Goal: Information Seeking & Learning: Learn about a topic

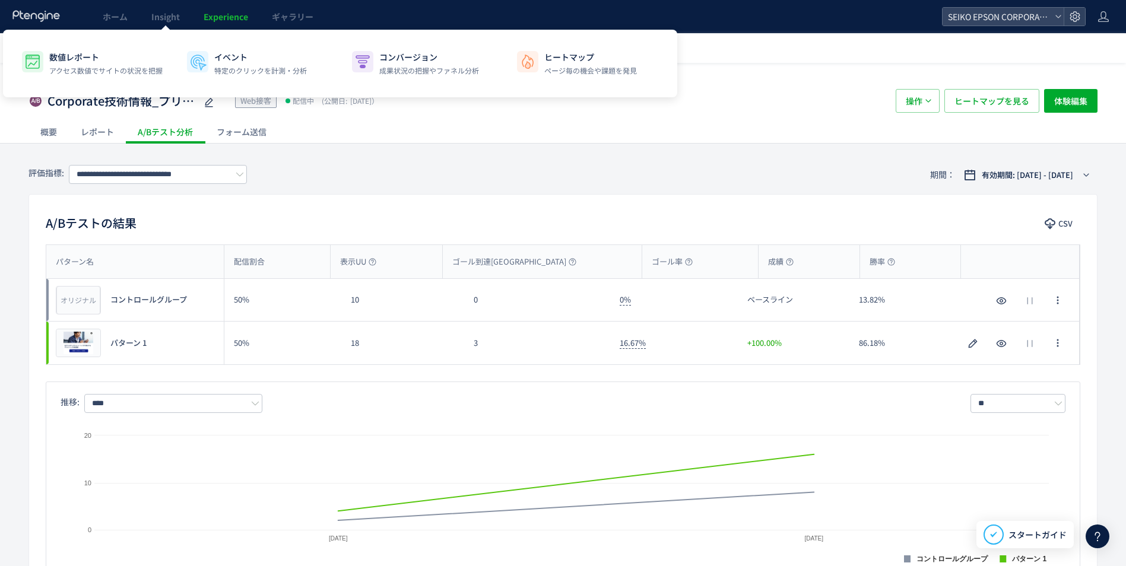
drag, startPoint x: 147, startPoint y: 19, endPoint x: 488, endPoint y: 129, distance: 358.5
click at [488, 129] on div "概要 レポート A/Bテスト分析 フォーム送信" at bounding box center [562, 131] width 1069 height 23
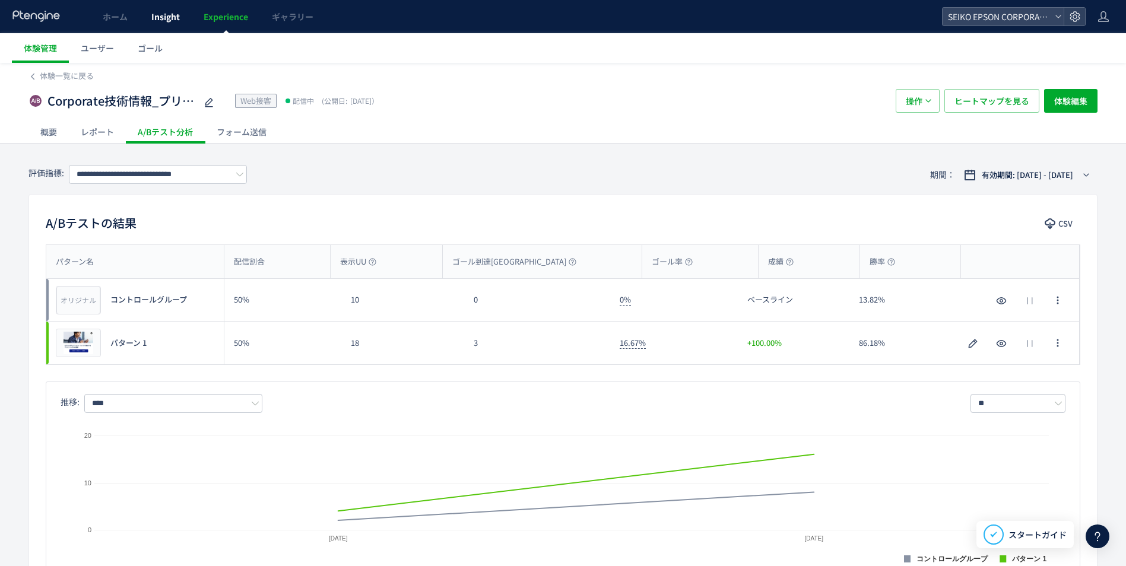
drag, startPoint x: 231, startPoint y: 17, endPoint x: 176, endPoint y: 21, distance: 55.4
click at [176, 21] on span "Insight" at bounding box center [165, 17] width 28 height 12
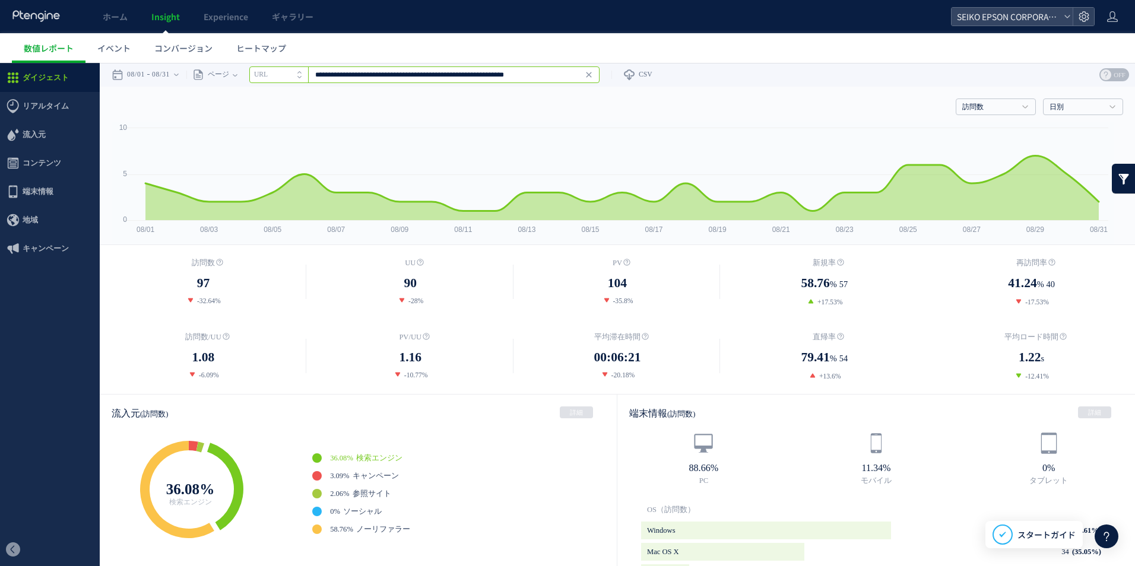
click at [398, 78] on input "**********" at bounding box center [424, 74] width 350 height 17
click at [598, 73] on link "Enter" at bounding box center [581, 74] width 34 height 13
click at [456, 115] on span "https://corporate.epson/ja/technology/interview/inkjet-head.html" at bounding box center [424, 114] width 343 height 12
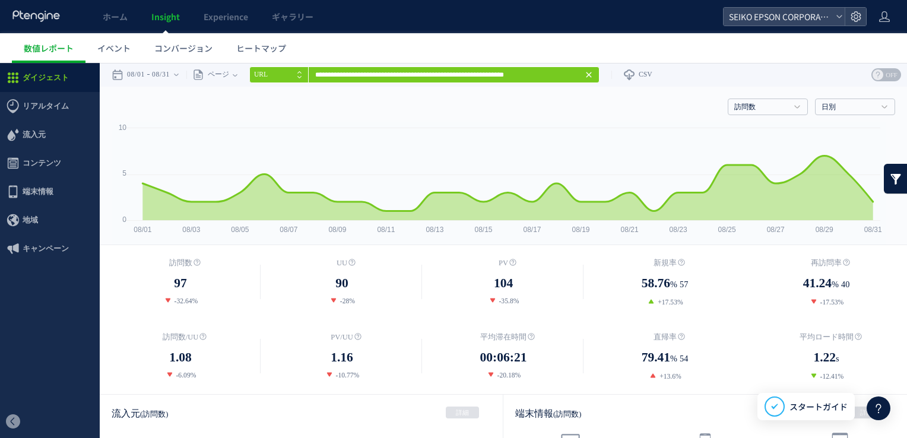
scroll to position [31, 0]
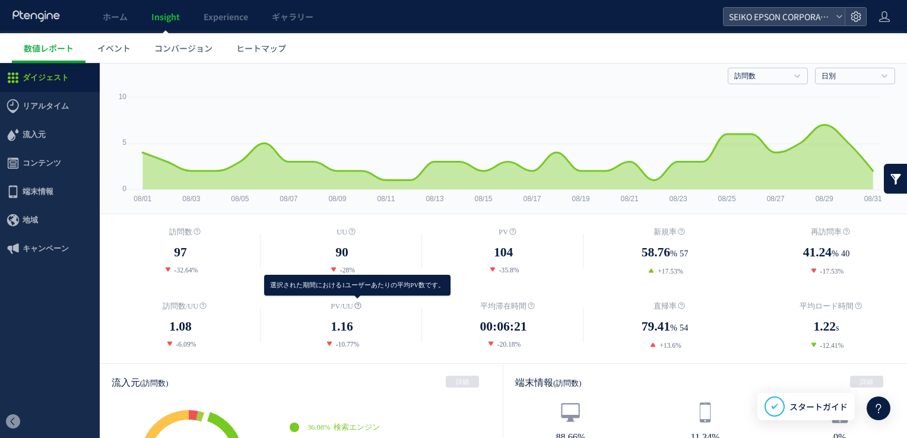
click at [356, 304] on icon at bounding box center [357, 305] width 7 height 7
drag, startPoint x: 325, startPoint y: 305, endPoint x: 355, endPoint y: 307, distance: 30.3
click at [355, 307] on dt "PV/UU" at bounding box center [341, 306] width 161 height 12
copy dl "PV/UU"
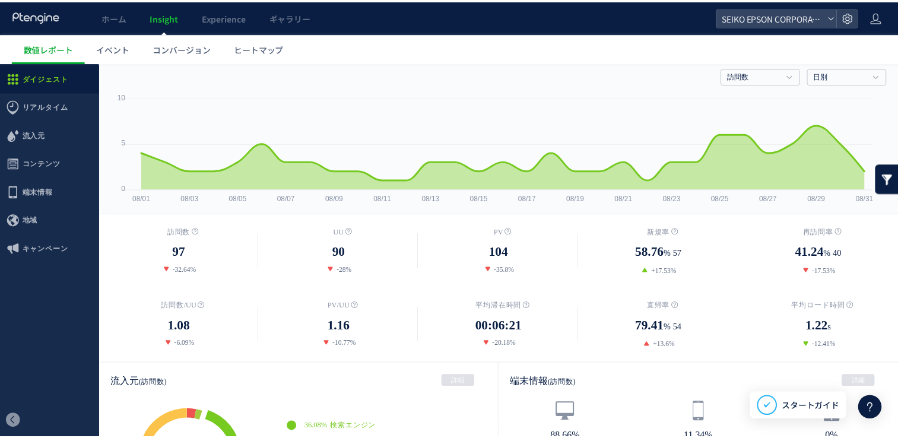
scroll to position [0, 0]
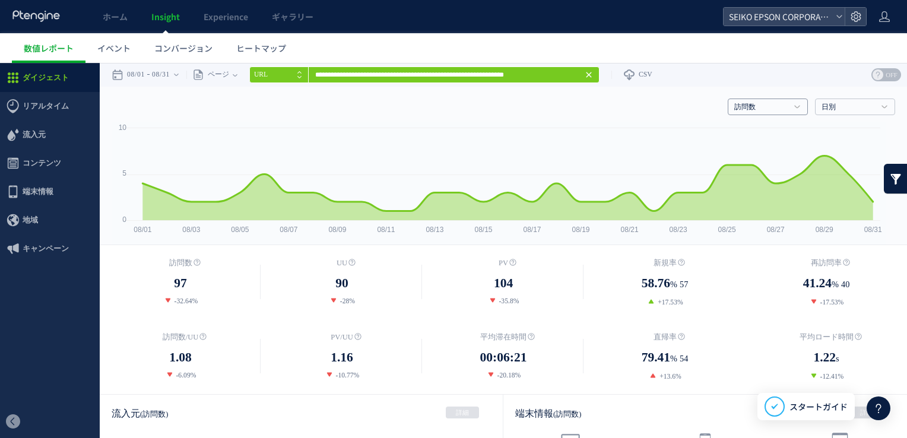
click at [751, 104] on link "訪問数" at bounding box center [761, 107] width 54 height 11
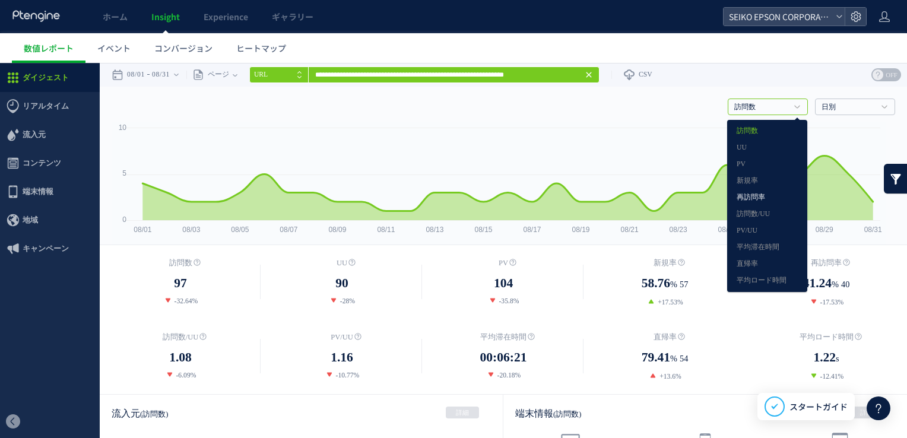
click at [745, 198] on link "再訪問率" at bounding box center [766, 197] width 61 height 15
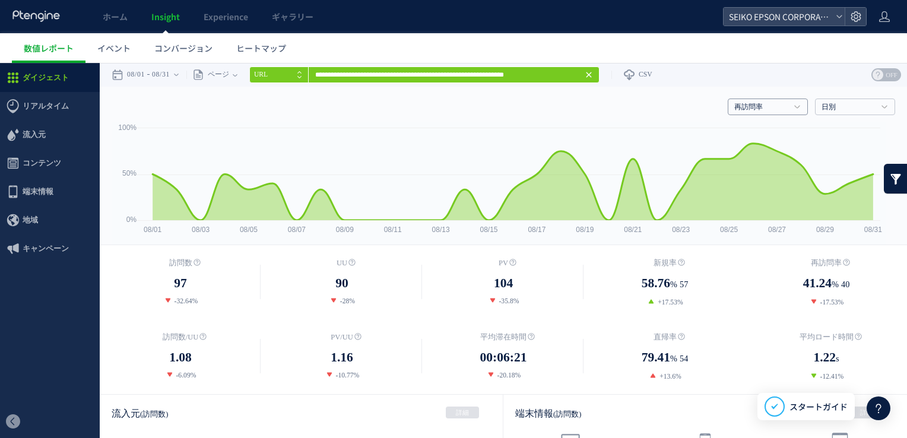
click at [769, 109] on link "再訪問率" at bounding box center [761, 107] width 54 height 11
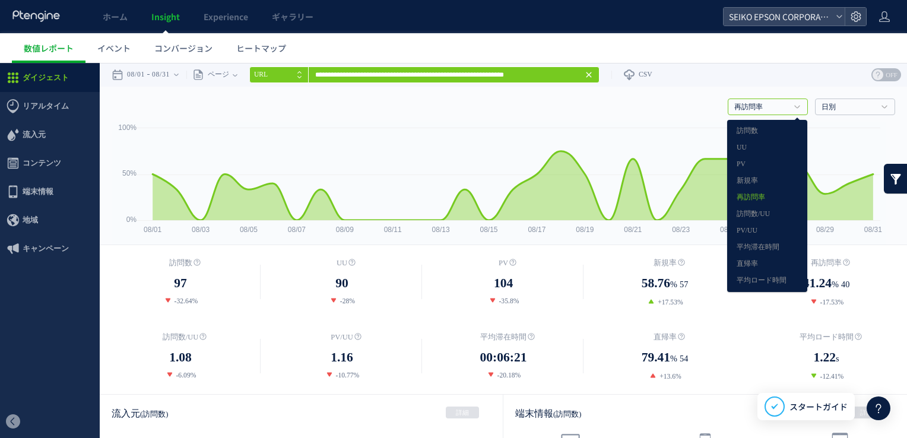
click at [874, 288] on dd "41.24 % 40" at bounding box center [825, 284] width 161 height 21
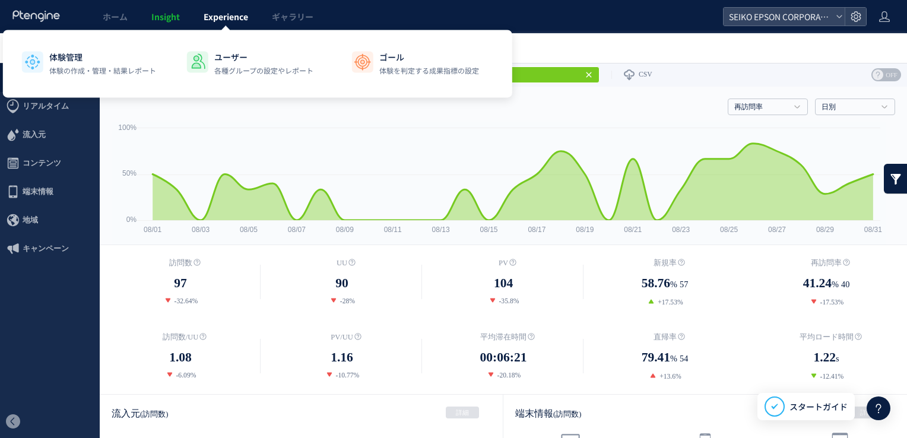
click at [220, 28] on link "Experience" at bounding box center [226, 16] width 68 height 33
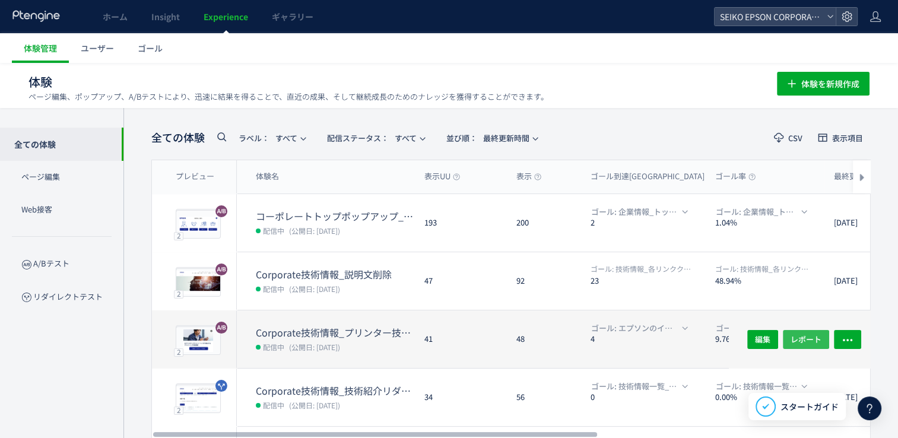
click at [802, 340] on span "レポート" at bounding box center [805, 338] width 31 height 19
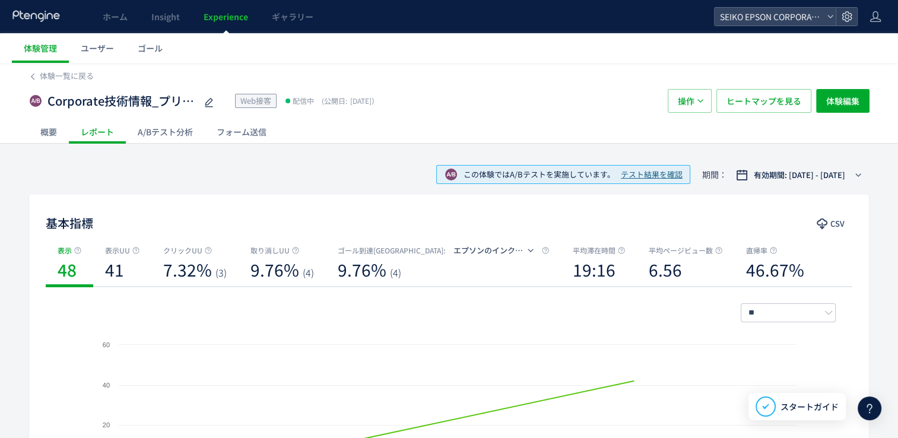
click at [177, 138] on div "A/Bテスト分析" at bounding box center [165, 132] width 79 height 24
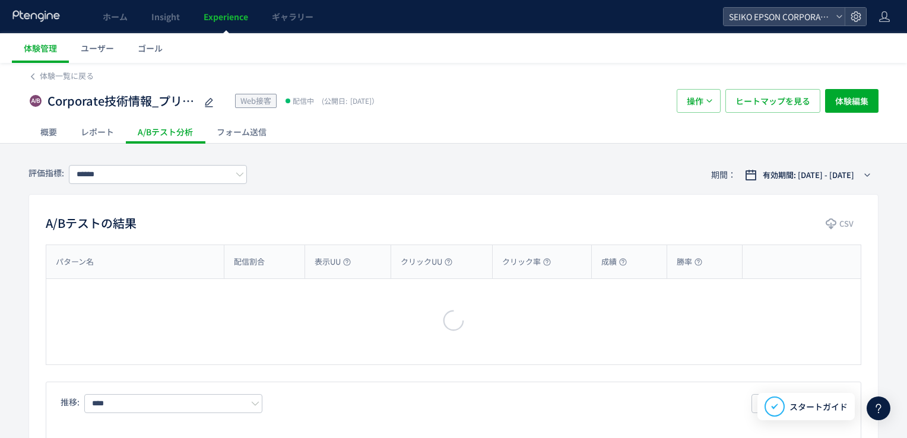
type input "**********"
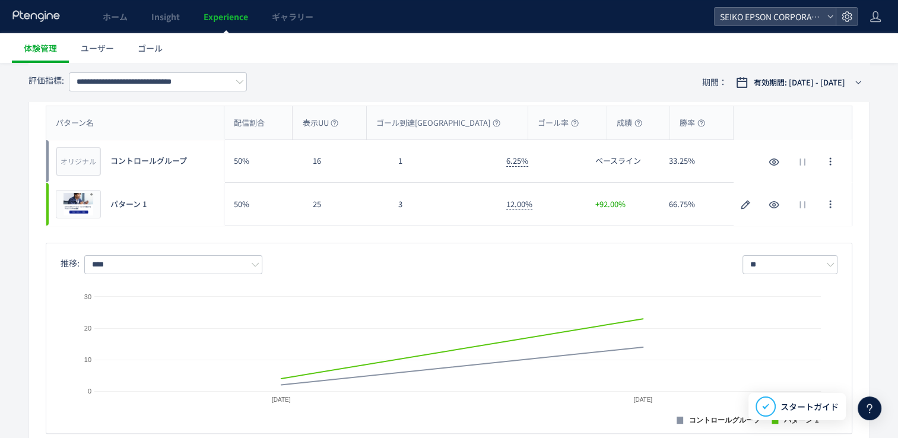
scroll to position [142, 0]
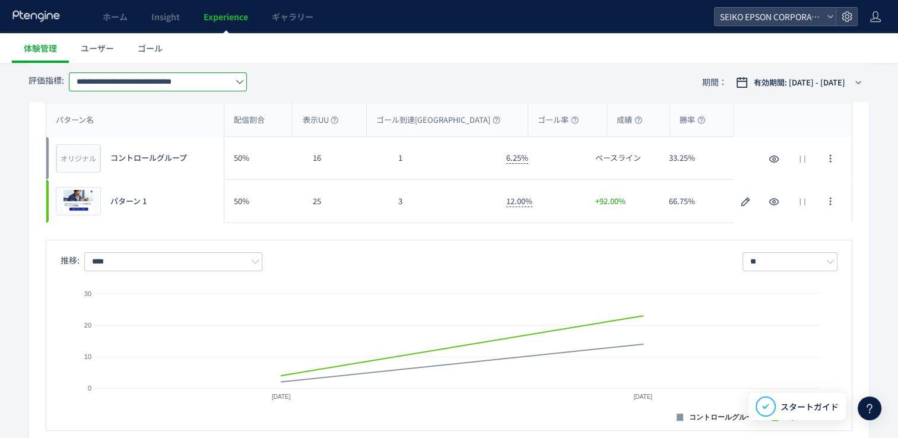
click at [223, 85] on input "**********" at bounding box center [158, 81] width 178 height 19
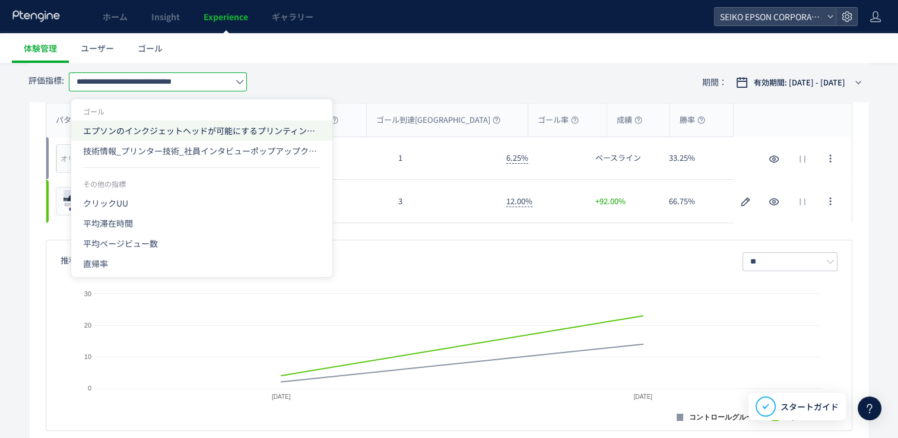
click at [211, 123] on span "エプソンのインクジェットヘッドが可能にするプリンティングの新領域" at bounding box center [201, 130] width 237 height 20
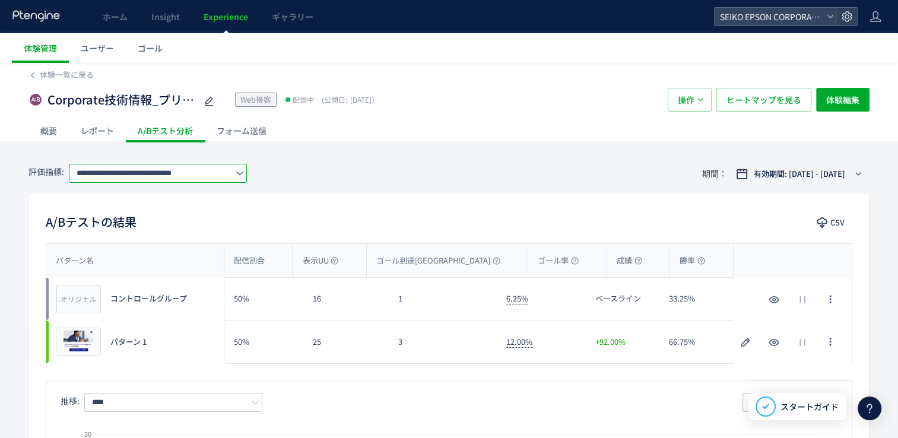
scroll to position [0, 0]
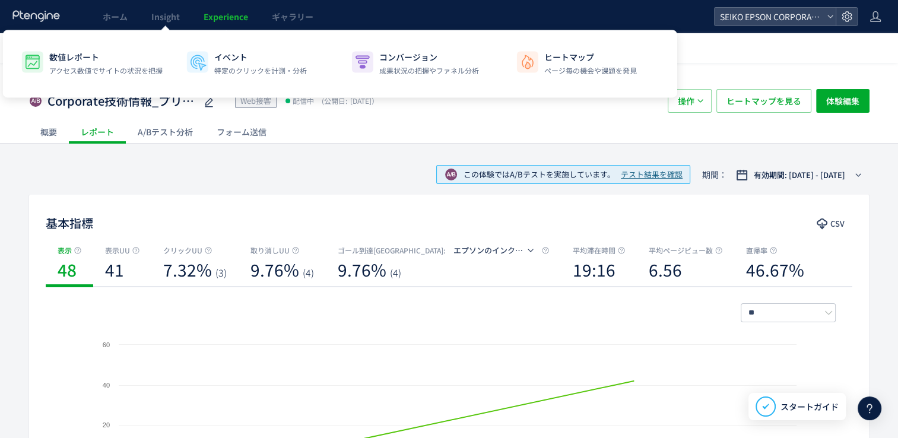
click at [166, 31] on div "数値レポート アクセス数値でサイトの状況を把握 イベント 特定のクリックを計測・分析 コンバージョン 成果状況の把握やファネル分析 ヒートマップ ページ毎の機…" at bounding box center [340, 64] width 674 height 68
click at [167, 25] on link "Insight" at bounding box center [165, 16] width 52 height 33
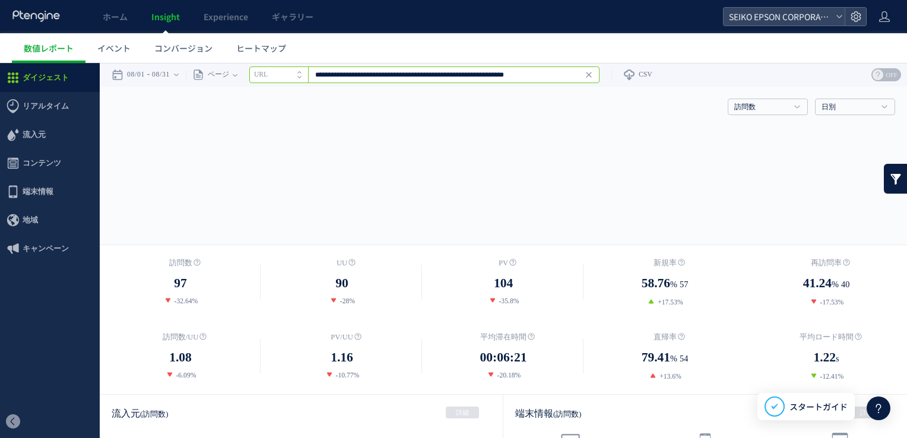
click at [562, 72] on input "**********" at bounding box center [424, 74] width 350 height 17
click at [541, 112] on span "https://corporate.epson/ja/technology/interview/inkjet-head.html" at bounding box center [424, 114] width 343 height 12
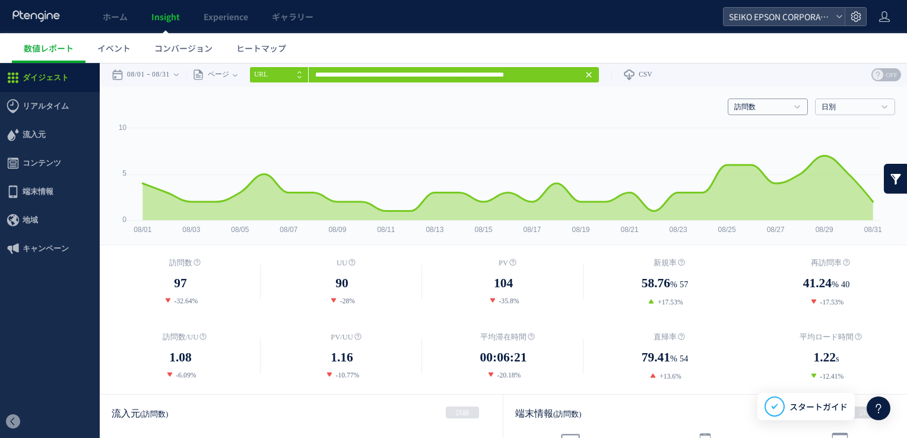
click at [776, 103] on link "訪問数" at bounding box center [761, 107] width 54 height 11
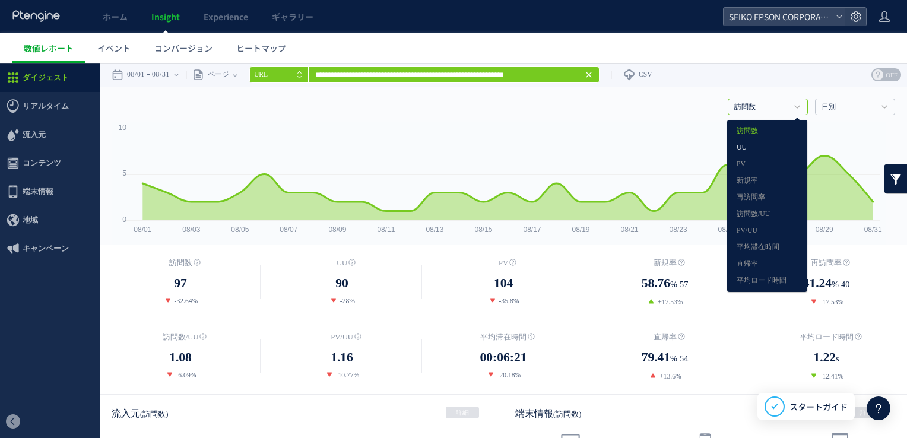
click at [749, 148] on link "UU" at bounding box center [766, 147] width 61 height 15
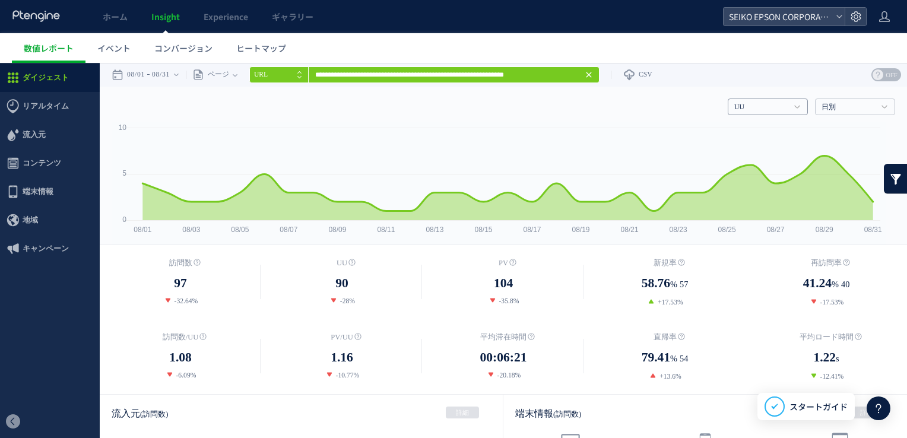
click at [755, 114] on h4 "UU" at bounding box center [768, 107] width 80 height 17
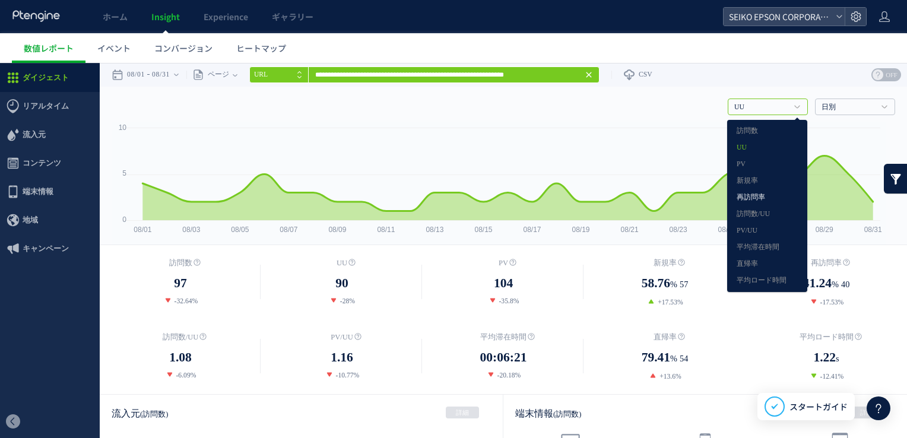
click at [736, 196] on link "再訪問率" at bounding box center [766, 197] width 61 height 15
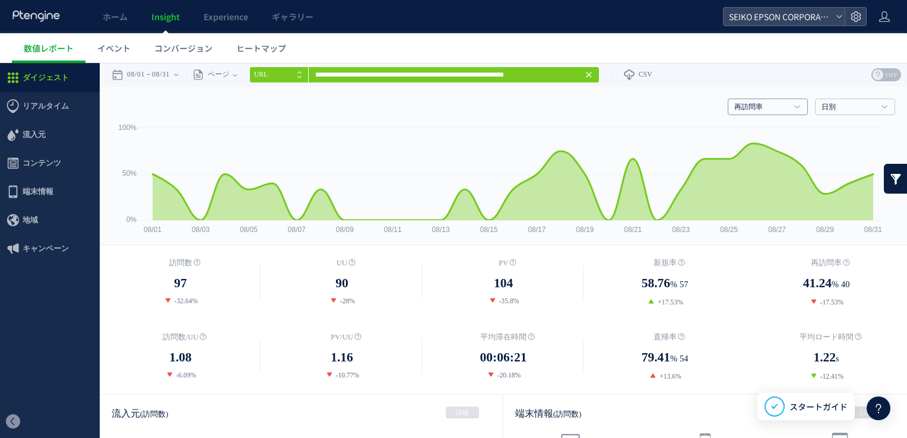
click at [777, 102] on link "再訪問率" at bounding box center [761, 107] width 54 height 11
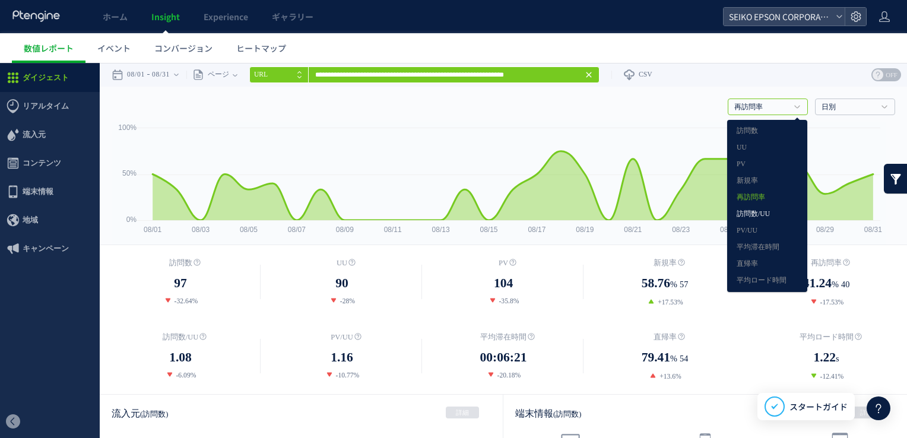
click at [741, 211] on link "訪問数/UU" at bounding box center [766, 214] width 61 height 15
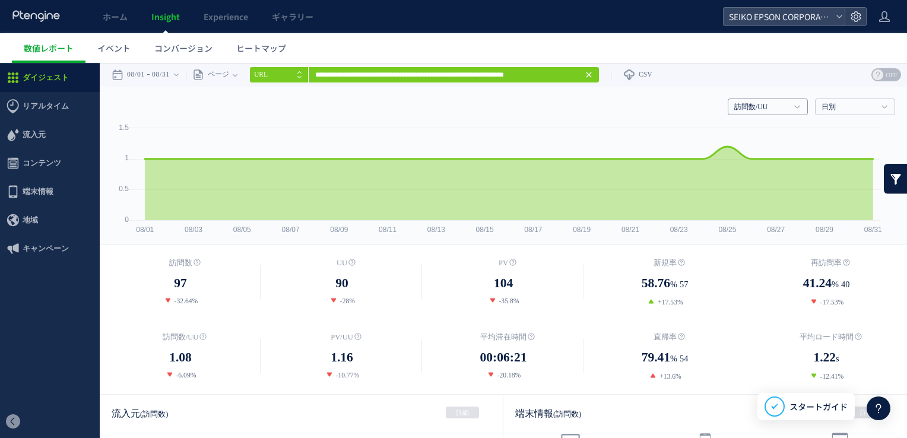
click at [768, 103] on link "訪問数/UU" at bounding box center [761, 107] width 54 height 11
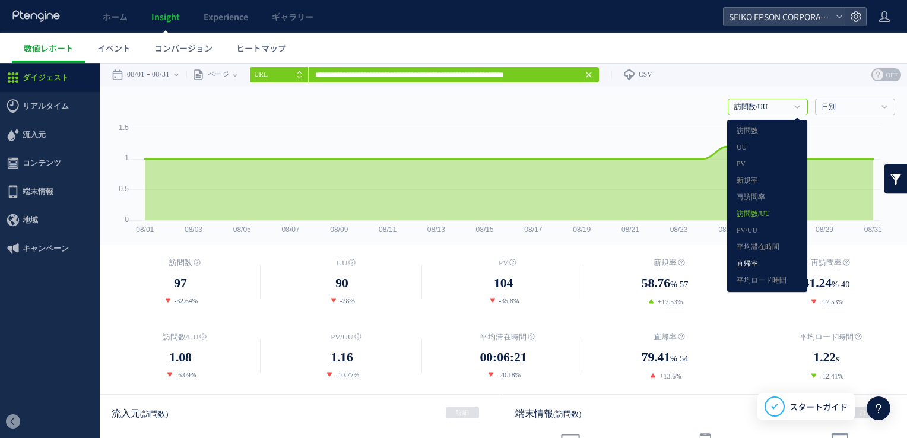
click at [750, 261] on link "直帰率" at bounding box center [766, 263] width 61 height 15
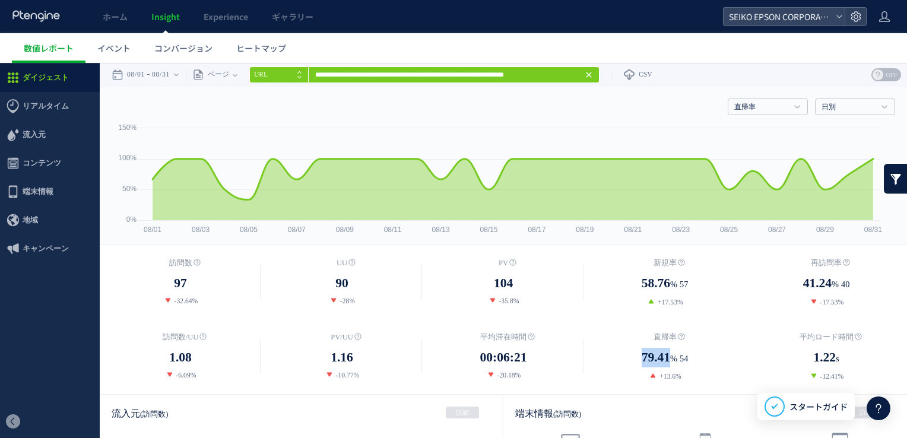
drag, startPoint x: 625, startPoint y: 357, endPoint x: 667, endPoint y: 363, distance: 42.0
click at [667, 363] on dd "79.41 % 54" at bounding box center [664, 358] width 161 height 21
copy dd "79.41"
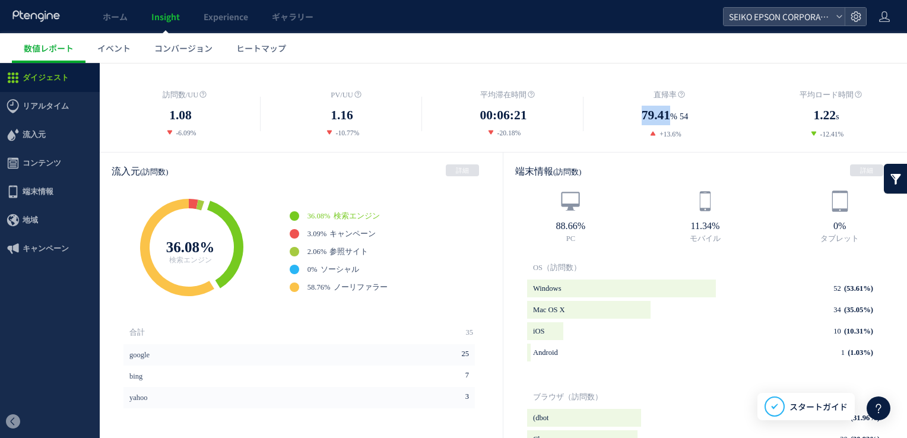
scroll to position [240, 0]
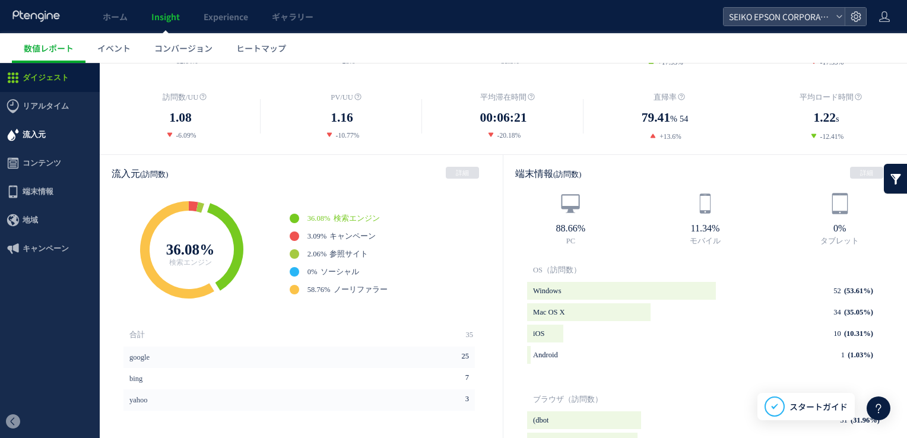
click at [52, 134] on span "流入元" at bounding box center [50, 134] width 100 height 28
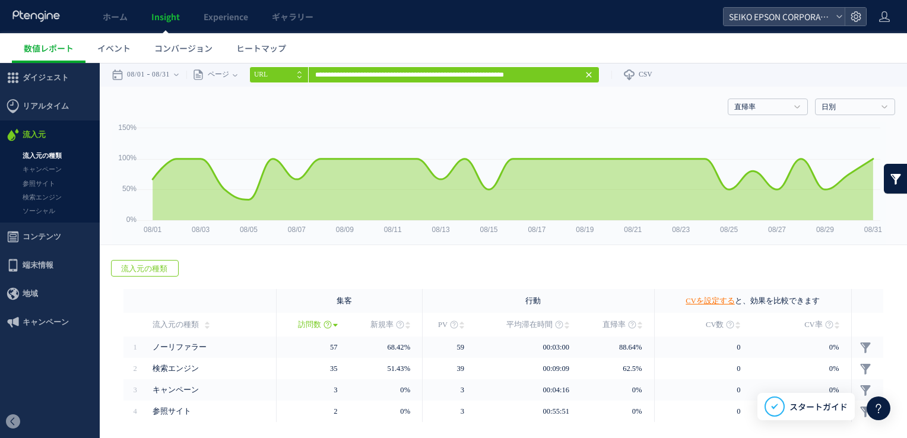
click at [52, 149] on link "流入元の種類" at bounding box center [50, 156] width 100 height 14
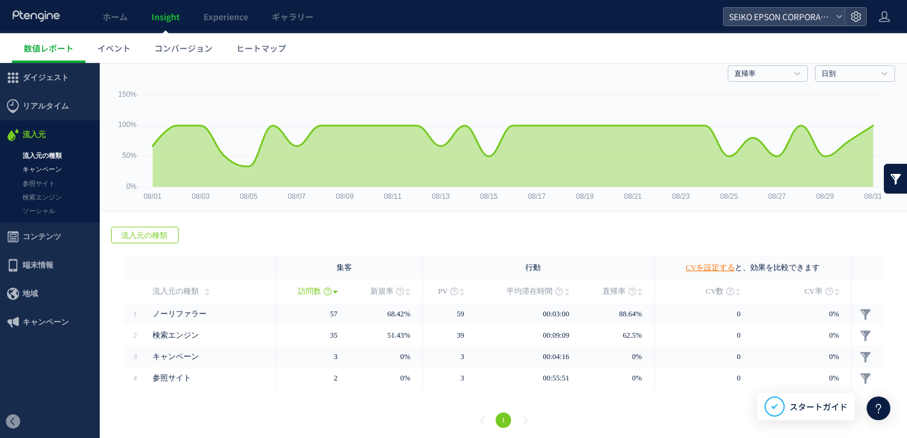
click at [61, 165] on link "キャンペーン" at bounding box center [50, 170] width 100 height 14
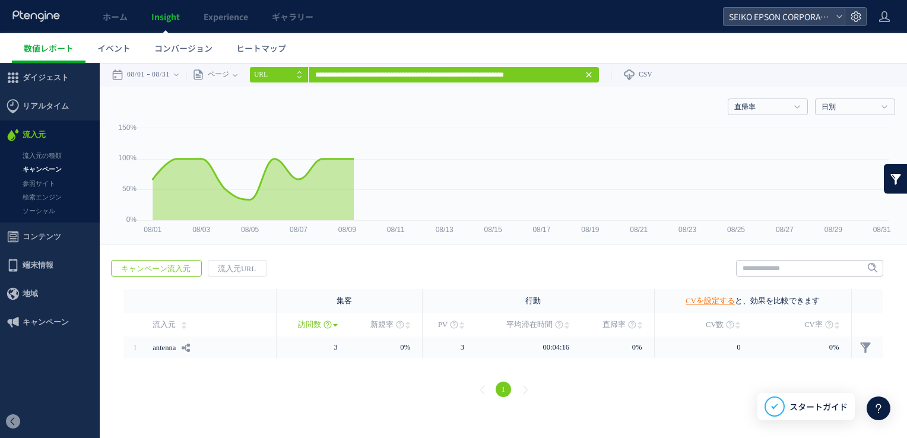
click at [50, 179] on link "参照サイト" at bounding box center [50, 184] width 100 height 14
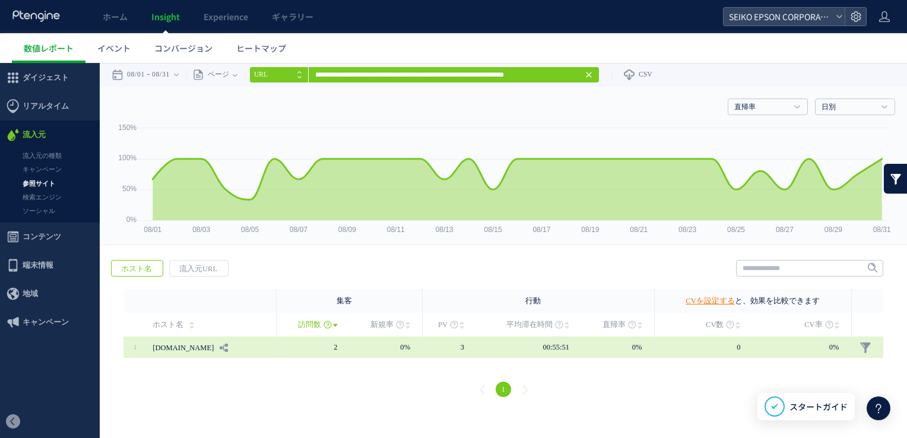
click at [207, 347] on link "mypage.ee-ties.com" at bounding box center [183, 347] width 61 height 19
click at [214, 349] on link "mypage.ee-ties.com" at bounding box center [183, 347] width 61 height 19
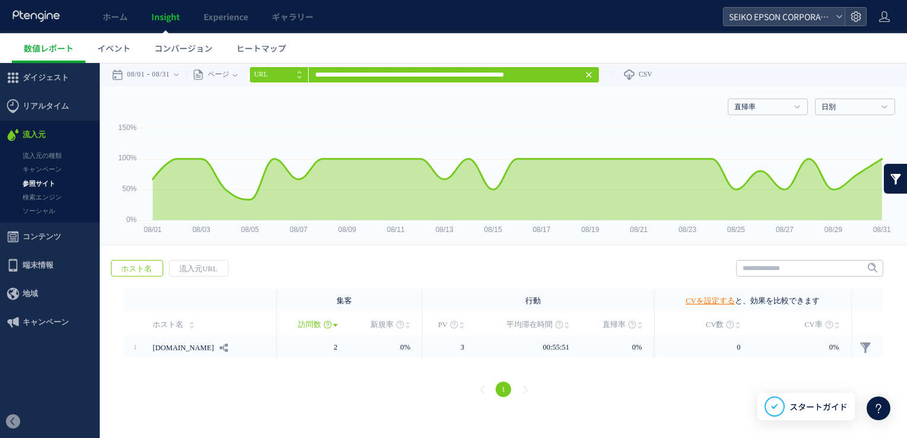
click at [50, 135] on span "流入元" at bounding box center [50, 134] width 100 height 28
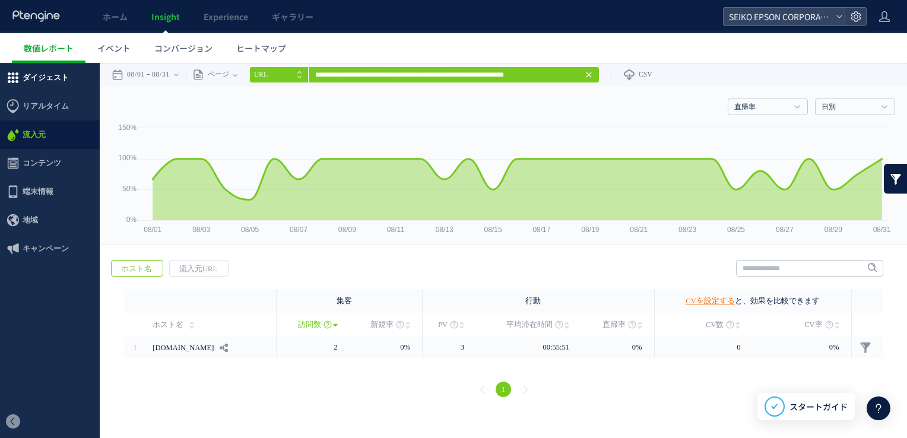
click at [25, 83] on span "ダイジェスト" at bounding box center [46, 77] width 46 height 28
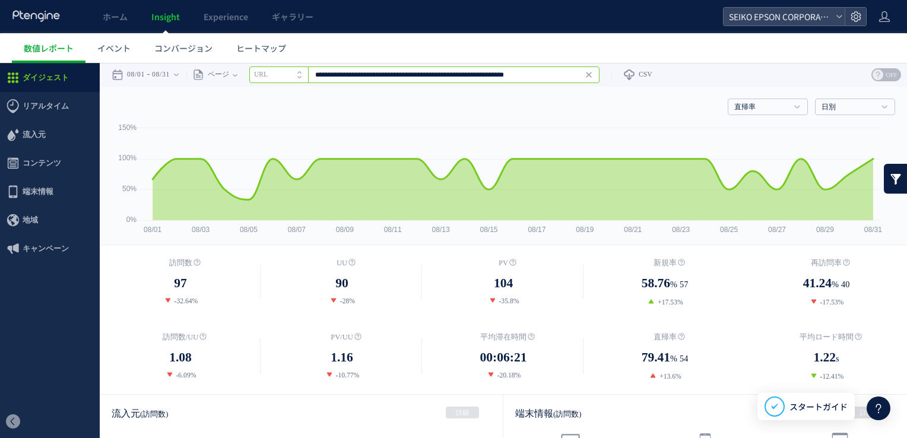
click at [341, 70] on input "**********" at bounding box center [424, 74] width 350 height 17
paste input "text"
click at [572, 77] on icon at bounding box center [571, 76] width 8 height 8
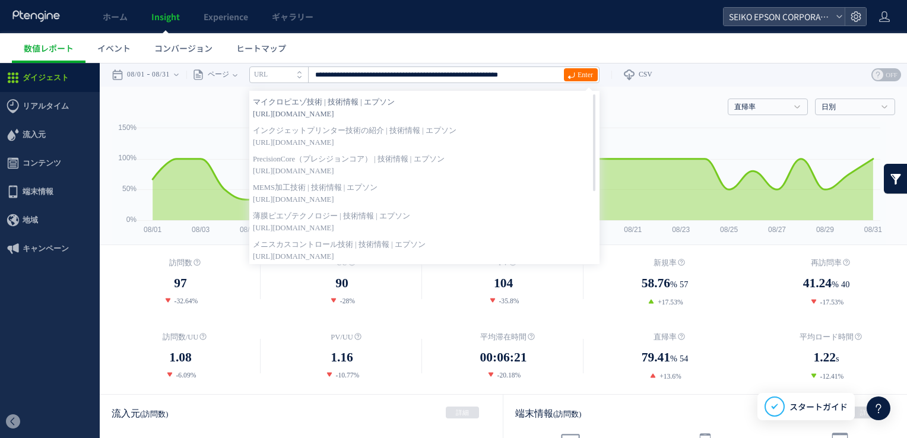
click at [520, 108] on span "[URL][DOMAIN_NAME]" at bounding box center [424, 114] width 343 height 12
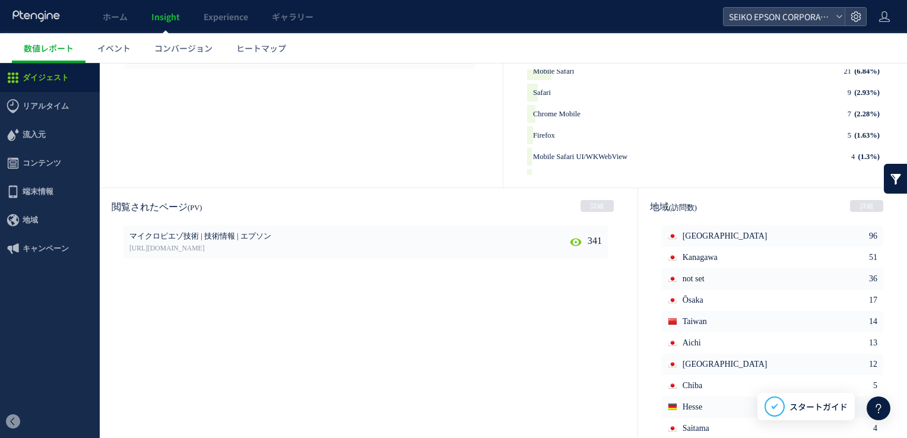
scroll to position [617, 0]
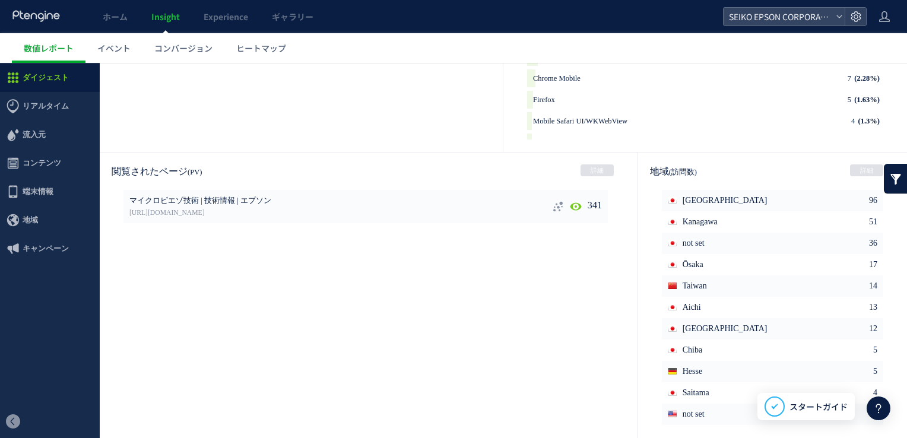
click at [554, 206] on use at bounding box center [557, 206] width 9 height 10
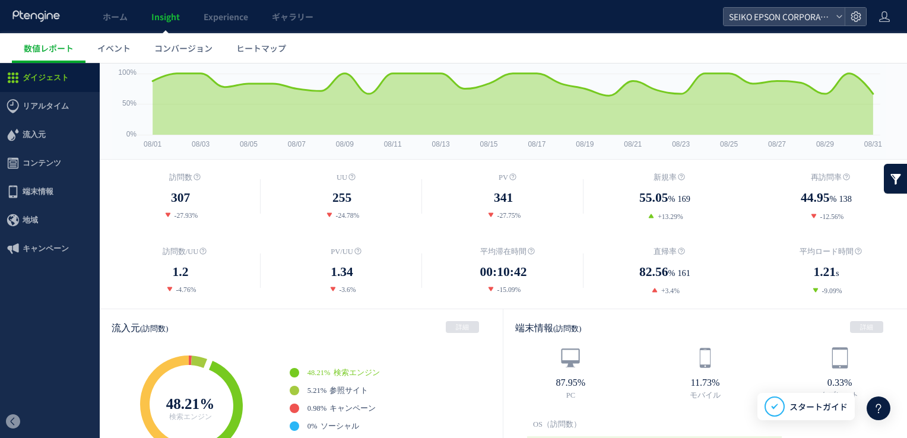
scroll to position [0, 0]
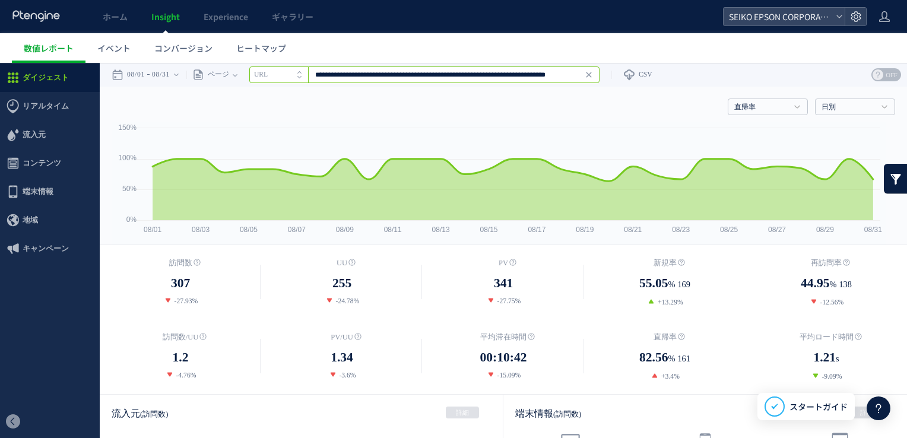
click at [350, 82] on input "**********" at bounding box center [424, 74] width 350 height 17
paste input "text"
click at [575, 80] on span at bounding box center [571, 74] width 8 height 13
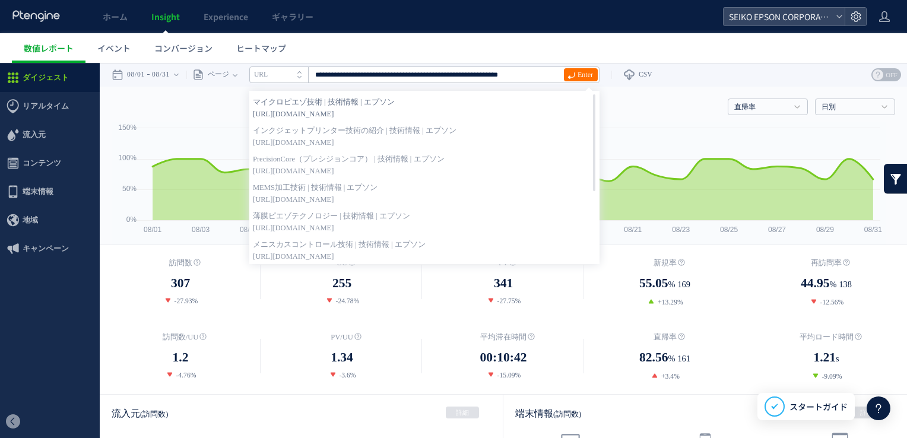
click at [546, 103] on strong "マイクロピエゾ技術 | 技術情報 | エプソン" at bounding box center [424, 102] width 343 height 12
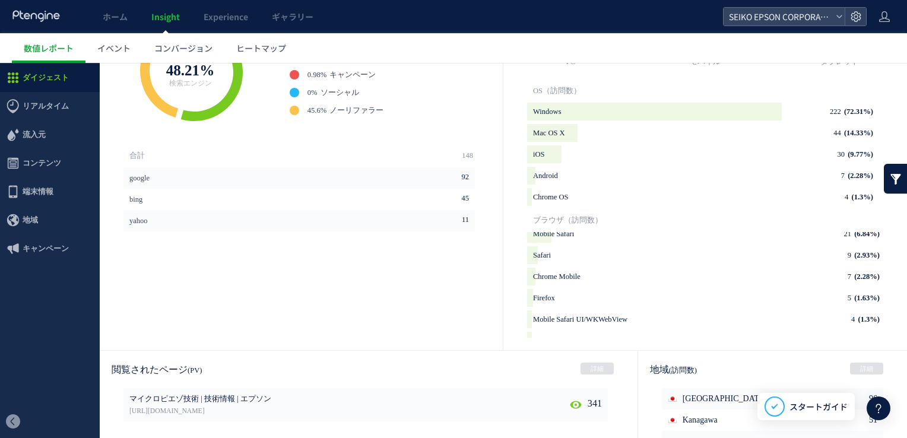
scroll to position [475, 0]
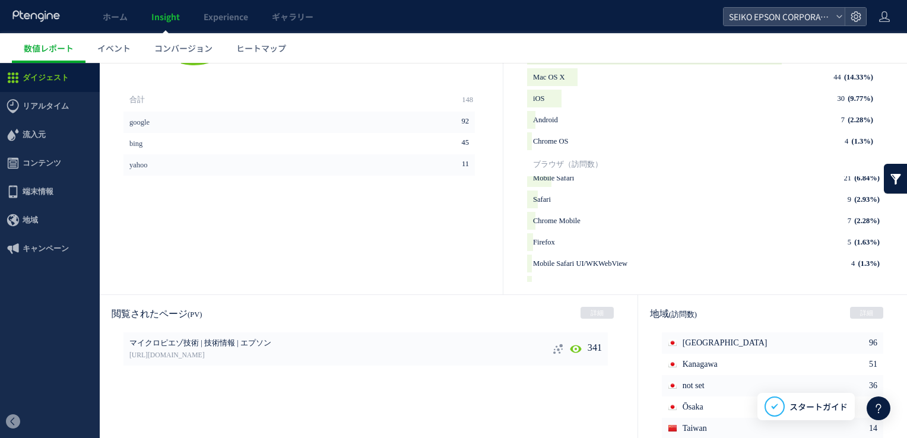
click at [552, 350] on icon at bounding box center [558, 349] width 12 height 12
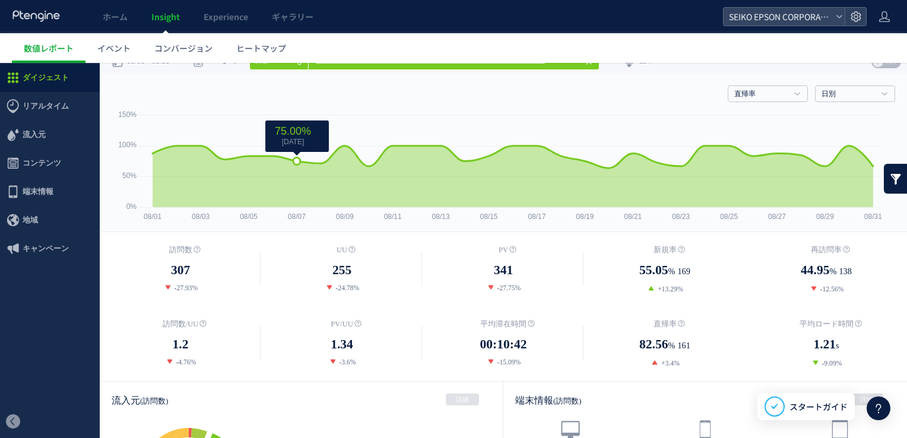
scroll to position [0, 0]
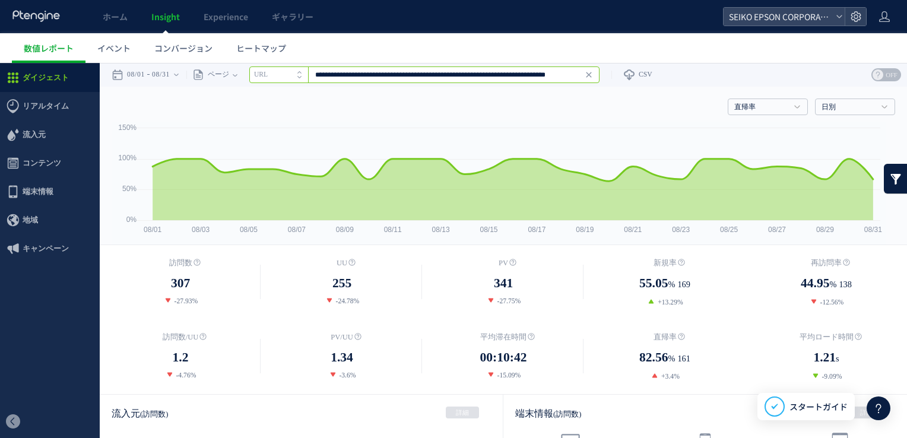
click at [363, 77] on input "**********" at bounding box center [424, 74] width 350 height 17
paste input "text"
type input "**********"
click at [589, 73] on span "Enter" at bounding box center [584, 74] width 15 height 13
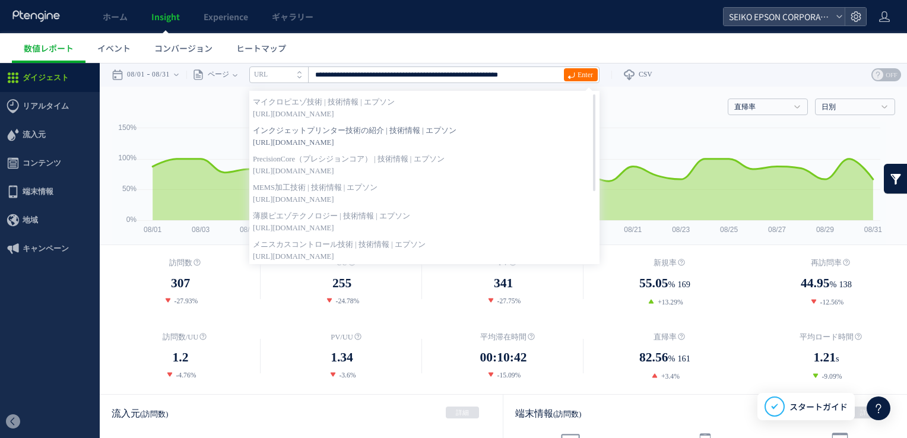
click at [508, 147] on span "[URL][DOMAIN_NAME]" at bounding box center [424, 142] width 343 height 12
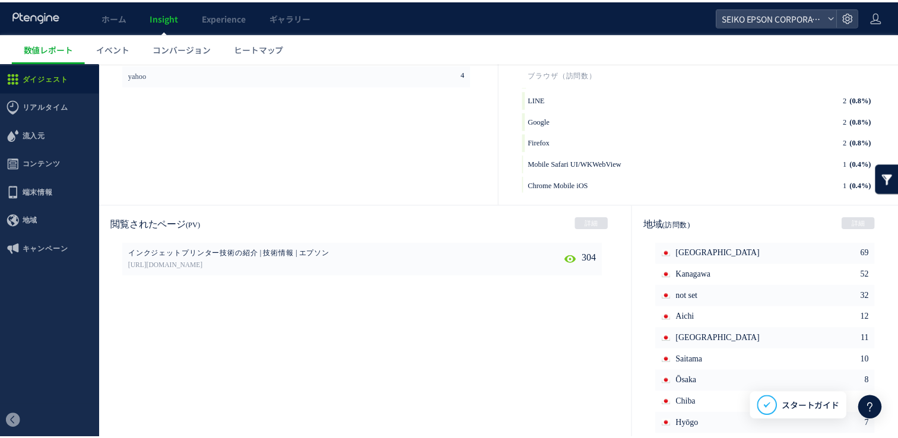
scroll to position [617, 0]
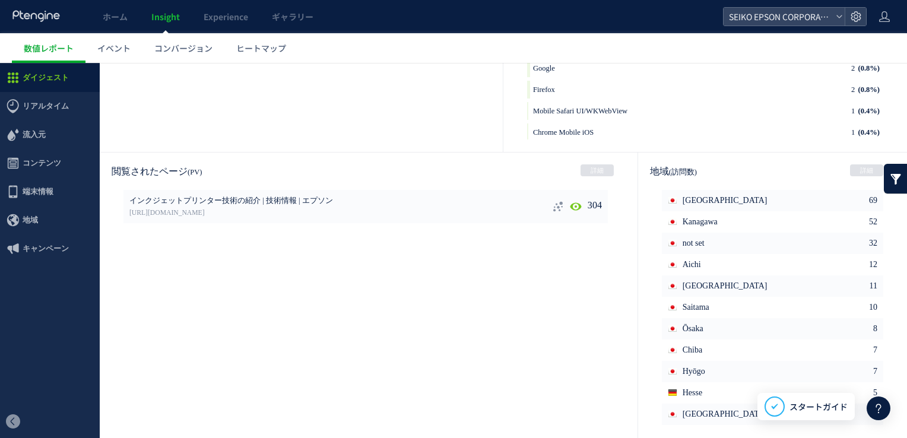
click at [554, 205] on use at bounding box center [557, 206] width 9 height 10
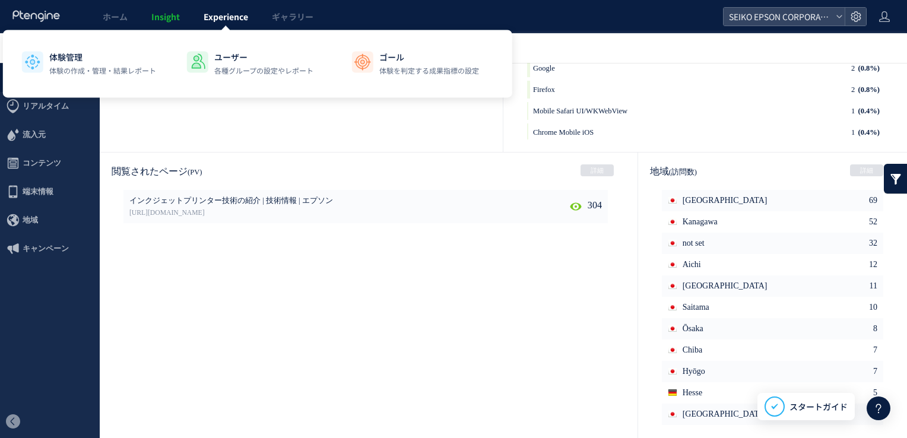
click at [227, 6] on link "Experience" at bounding box center [226, 16] width 68 height 33
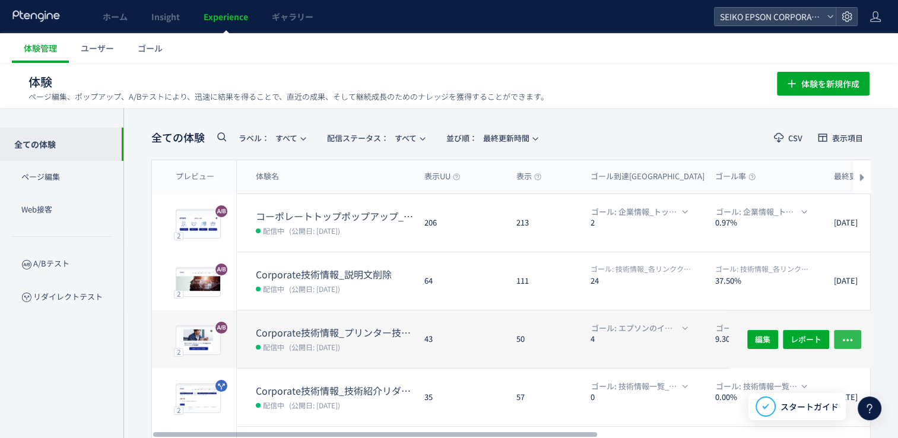
click at [840, 340] on button "button" at bounding box center [847, 338] width 27 height 19
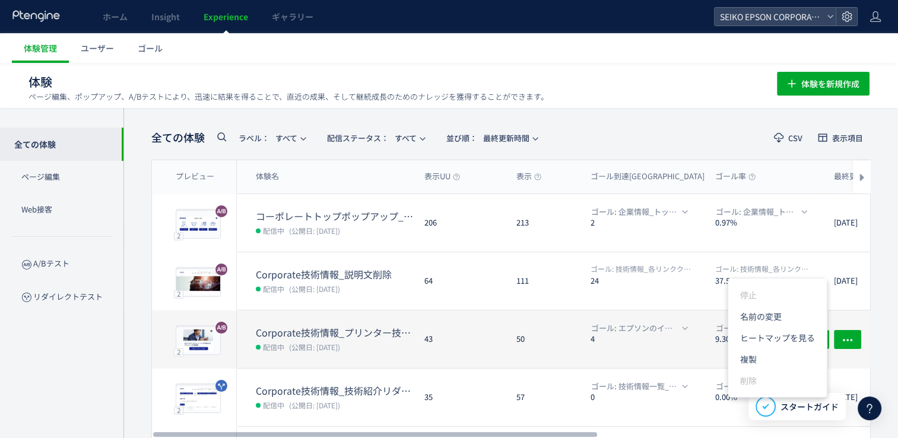
click at [614, 318] on div "ゴール: エプソンのインクジェットヘッドが可能にするプリンティングの新領域 4" at bounding box center [643, 339] width 125 height 58
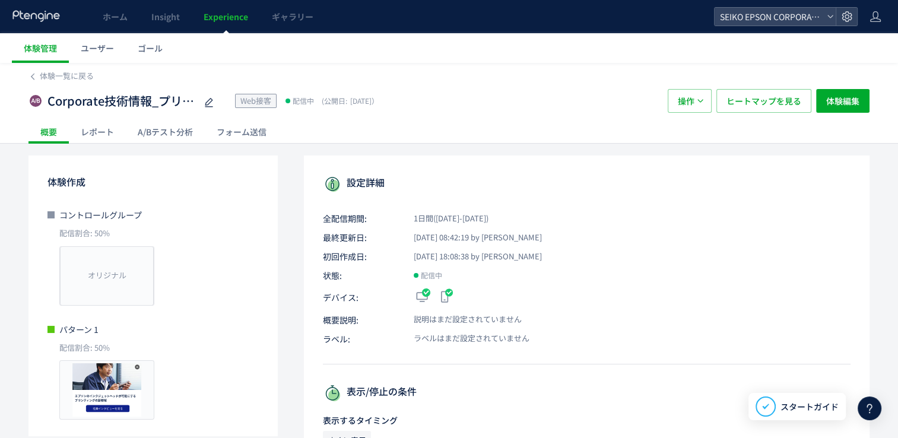
click at [165, 140] on div "A/Bテスト分析" at bounding box center [165, 132] width 79 height 24
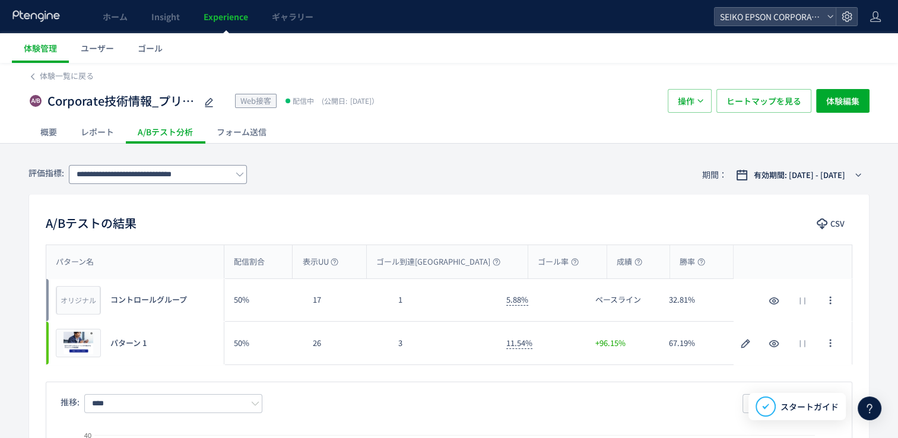
click at [237, 172] on icon at bounding box center [240, 174] width 8 height 8
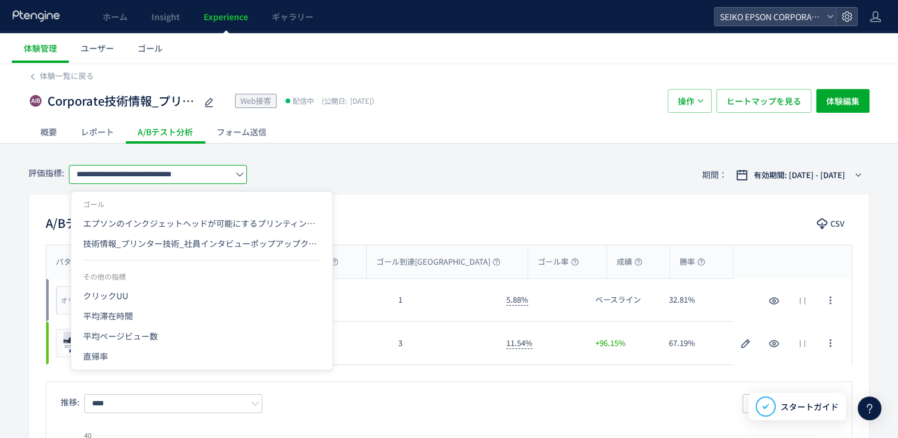
scroll to position [0, 97]
click at [230, 252] on span "技術情報_プリンター技術_社員インタビューポップアップクリック" at bounding box center [201, 243] width 237 height 20
type input "**********"
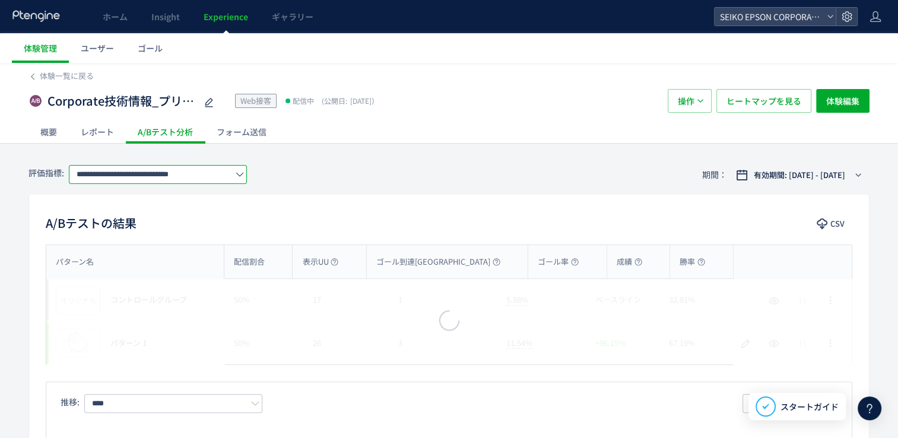
scroll to position [0, 83]
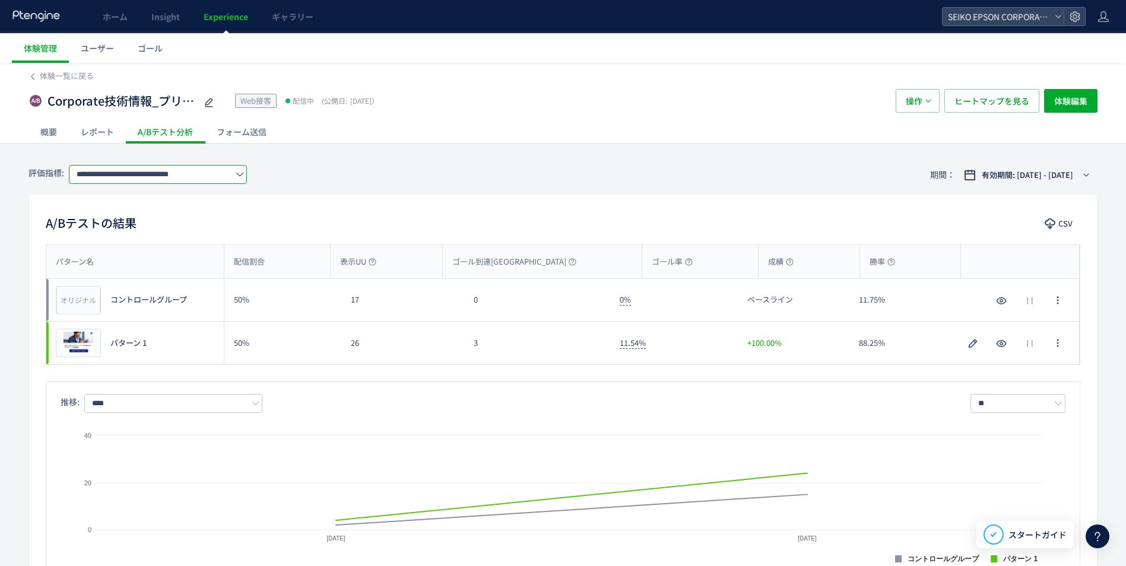
click at [159, 171] on input "**********" at bounding box center [158, 174] width 178 height 19
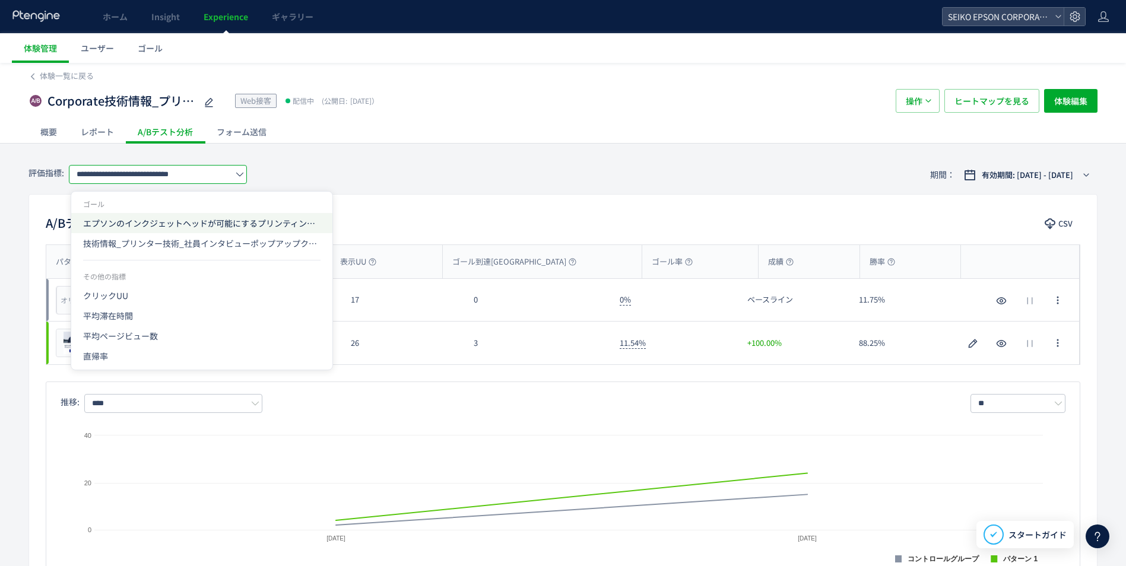
click at [174, 221] on span "エプソンのインクジェットヘッドが可能にするプリンティングの新領域" at bounding box center [201, 223] width 237 height 20
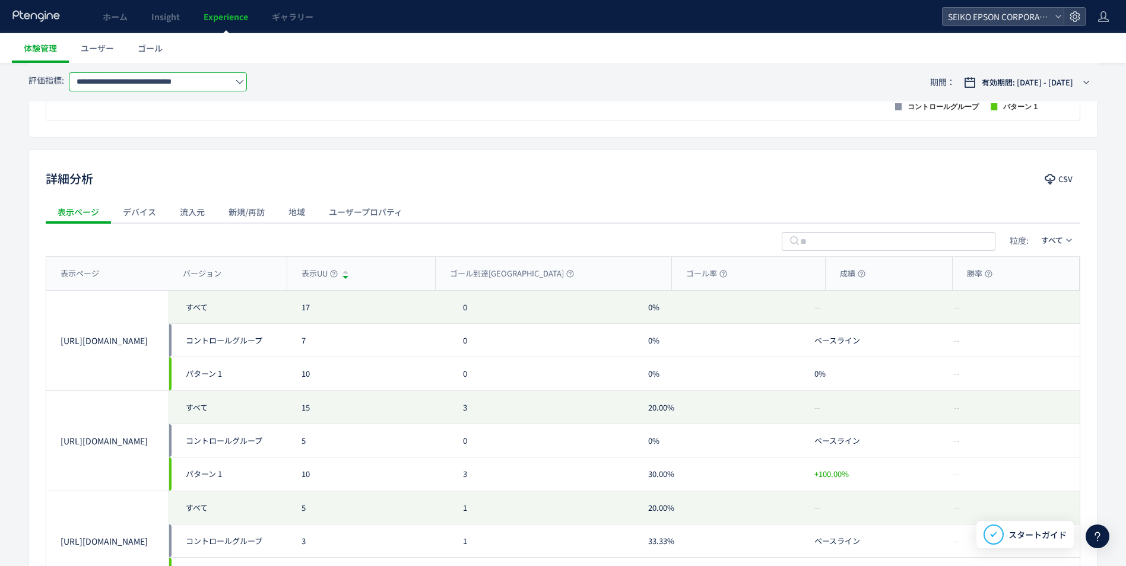
scroll to position [653, 0]
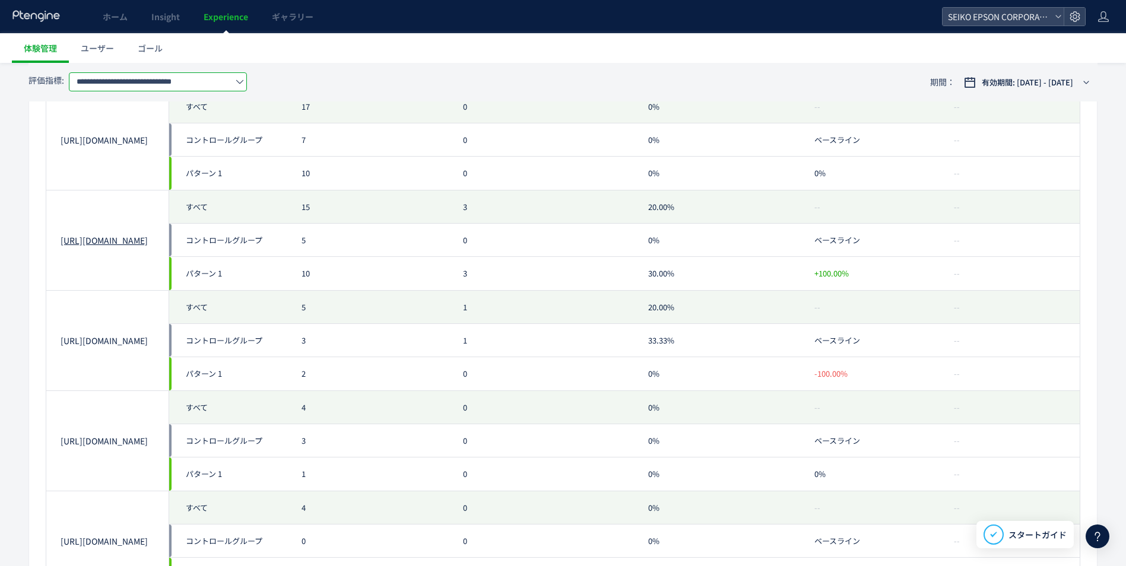
click at [135, 234] on link "[URL][DOMAIN_NAME]" at bounding box center [108, 240] width 94 height 12
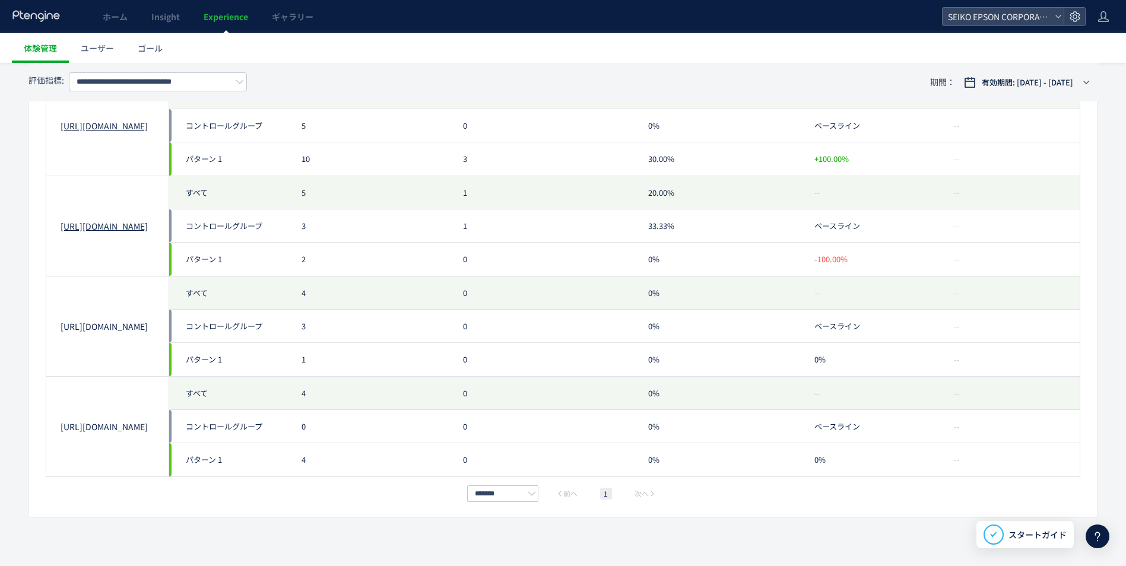
scroll to position [771, 0]
click at [150, 327] on link "[URL][DOMAIN_NAME]" at bounding box center [108, 322] width 94 height 12
click at [89, 428] on link "[URL][DOMAIN_NAME]" at bounding box center [108, 423] width 94 height 12
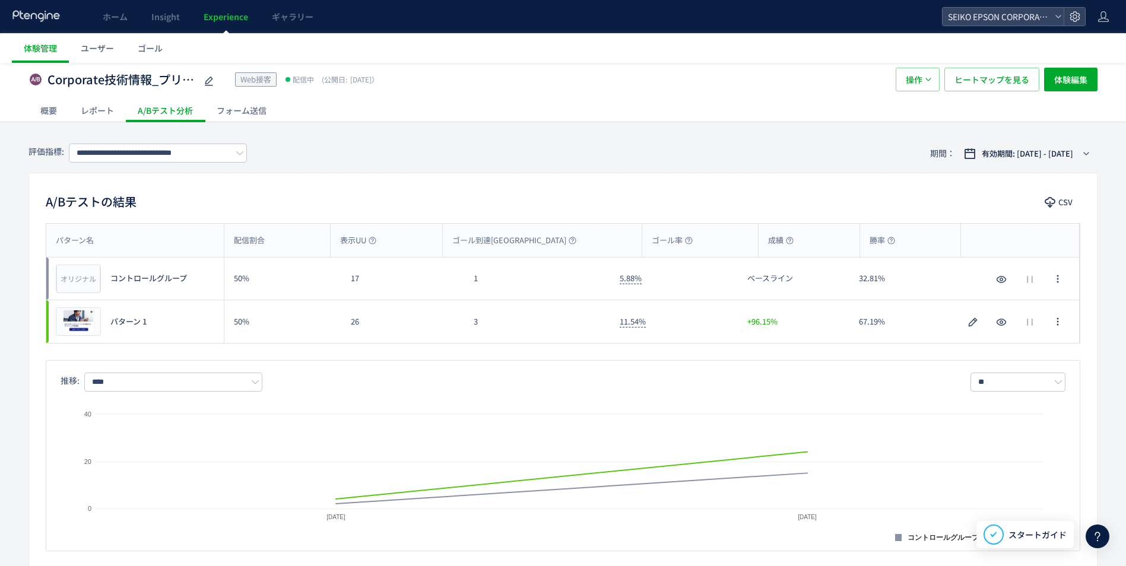
scroll to position [0, 0]
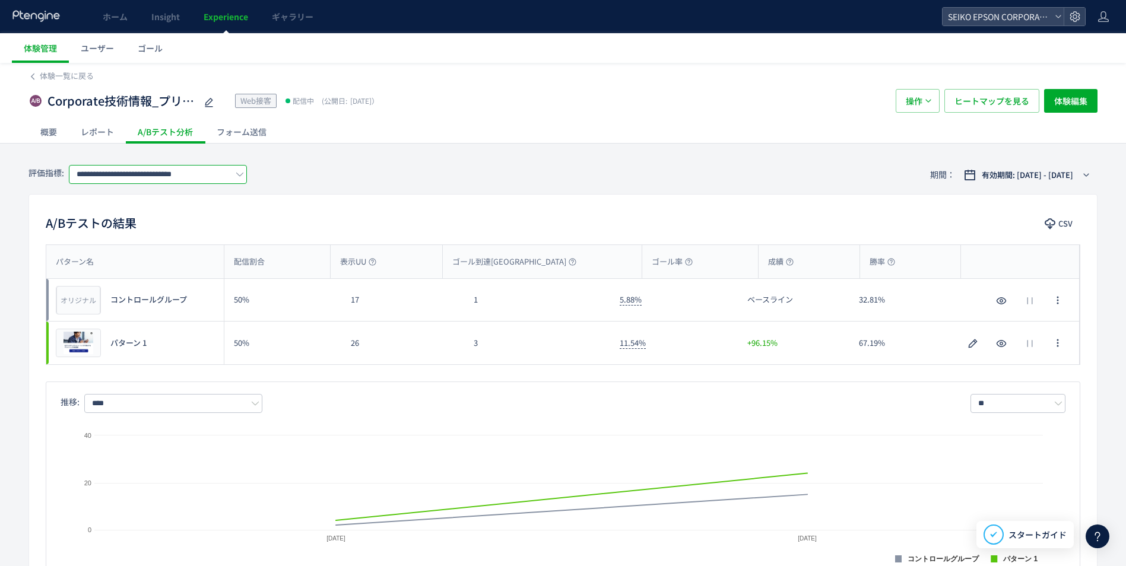
click at [186, 173] on input "**********" at bounding box center [158, 174] width 178 height 19
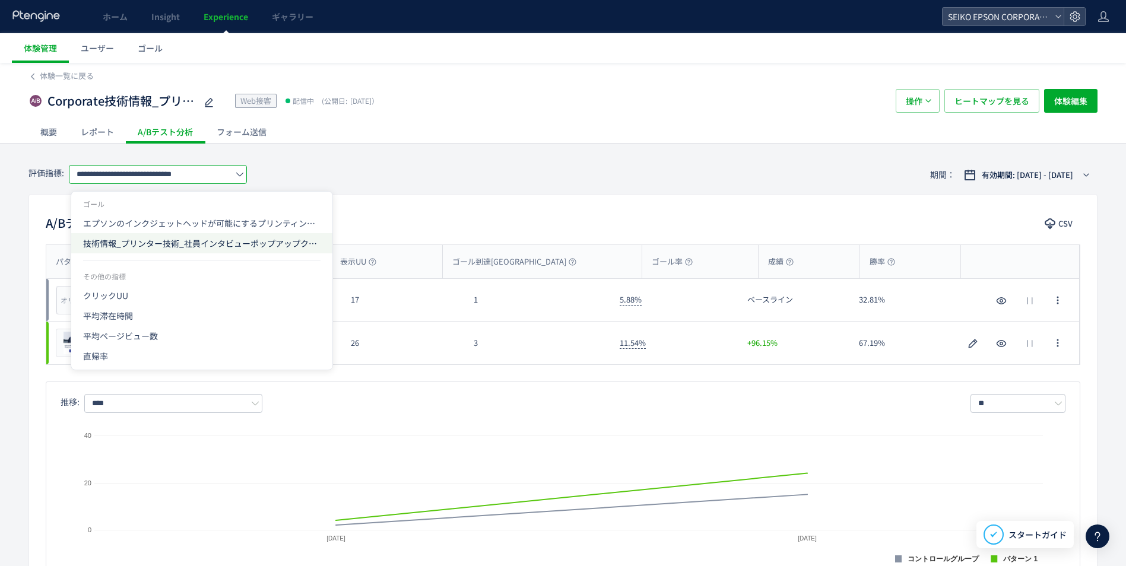
click at [196, 244] on span "技術情報_プリンター技術_社員インタビューポップアップクリック" at bounding box center [201, 243] width 237 height 20
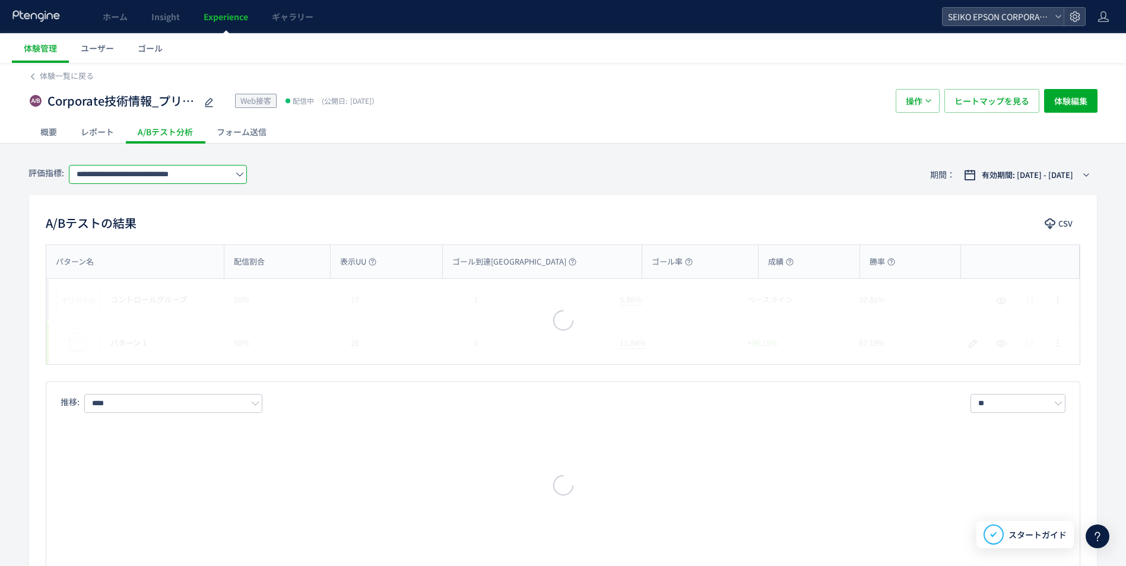
scroll to position [0, 84]
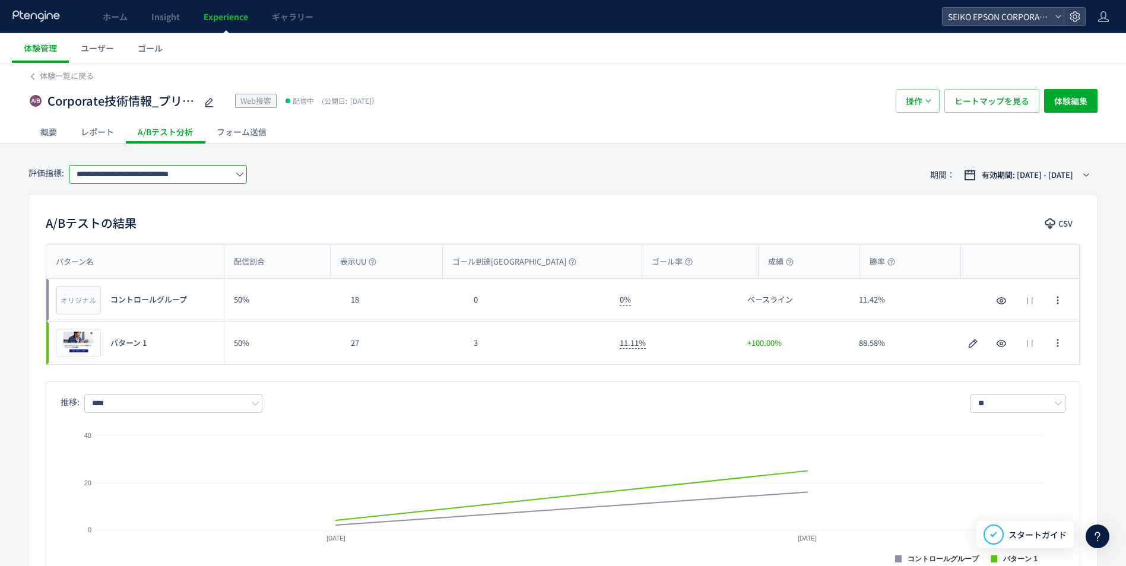
click at [196, 177] on input "**********" at bounding box center [158, 174] width 178 height 19
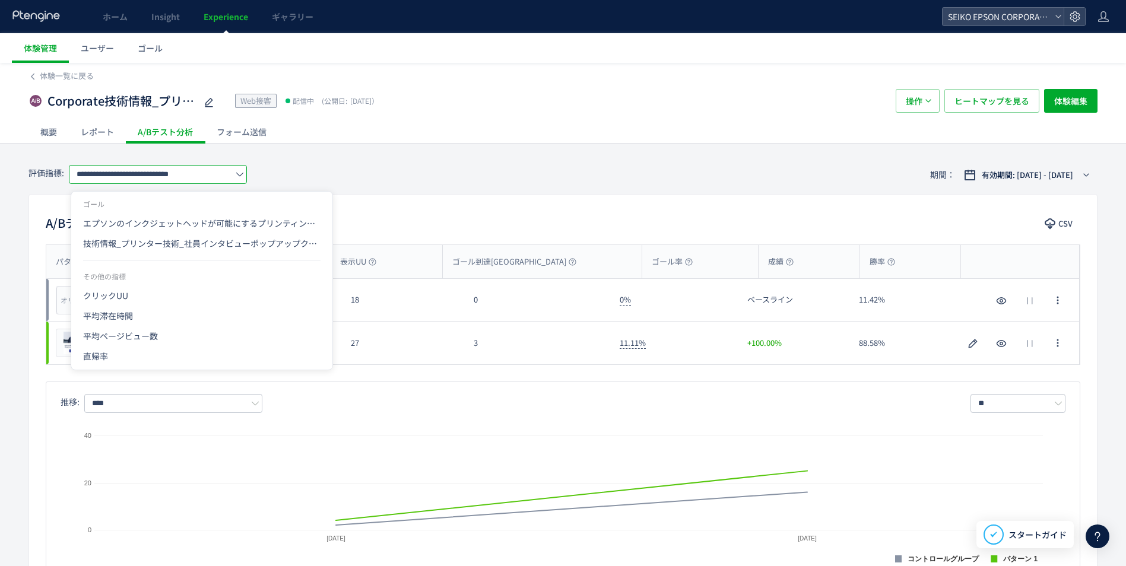
click at [196, 177] on input "**********" at bounding box center [158, 174] width 178 height 19
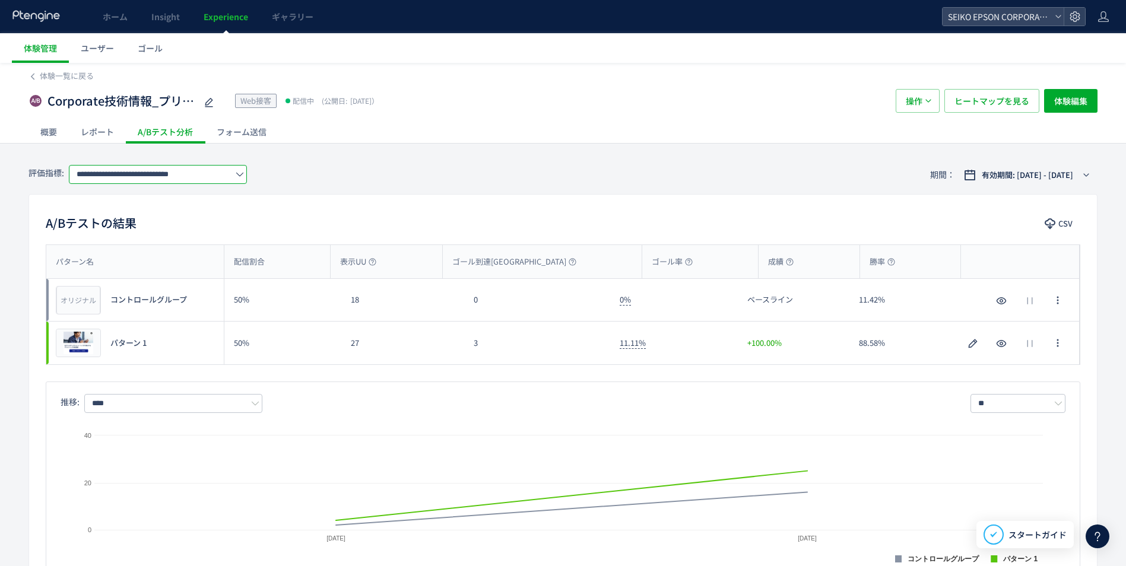
click at [196, 177] on input "**********" at bounding box center [158, 174] width 178 height 19
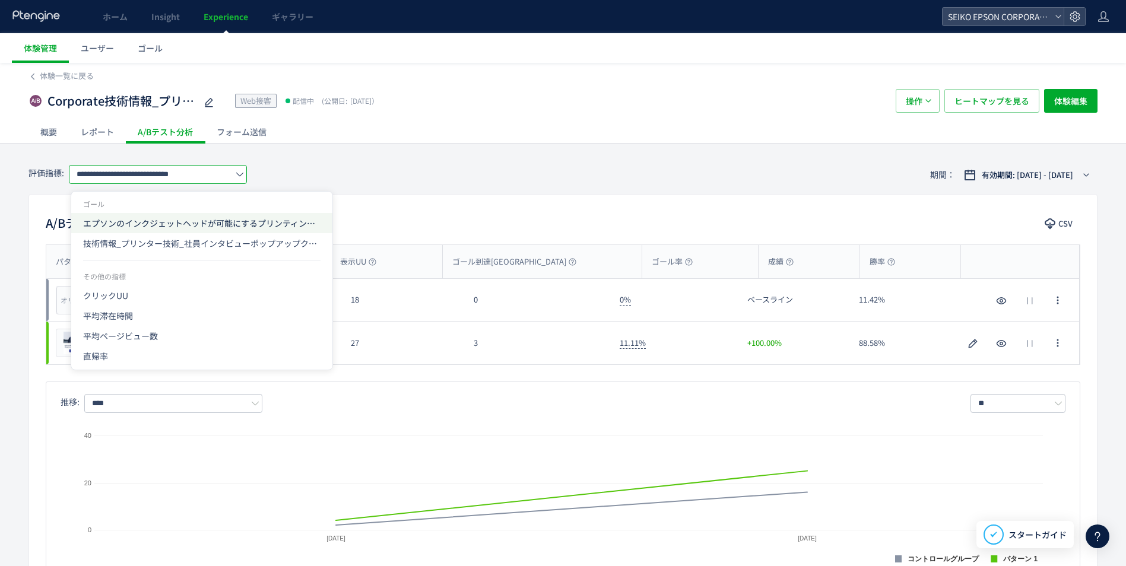
click at [196, 228] on span "エプソンのインクジェットヘッドが可能にするプリンティングの新領域" at bounding box center [201, 223] width 237 height 20
type input "**********"
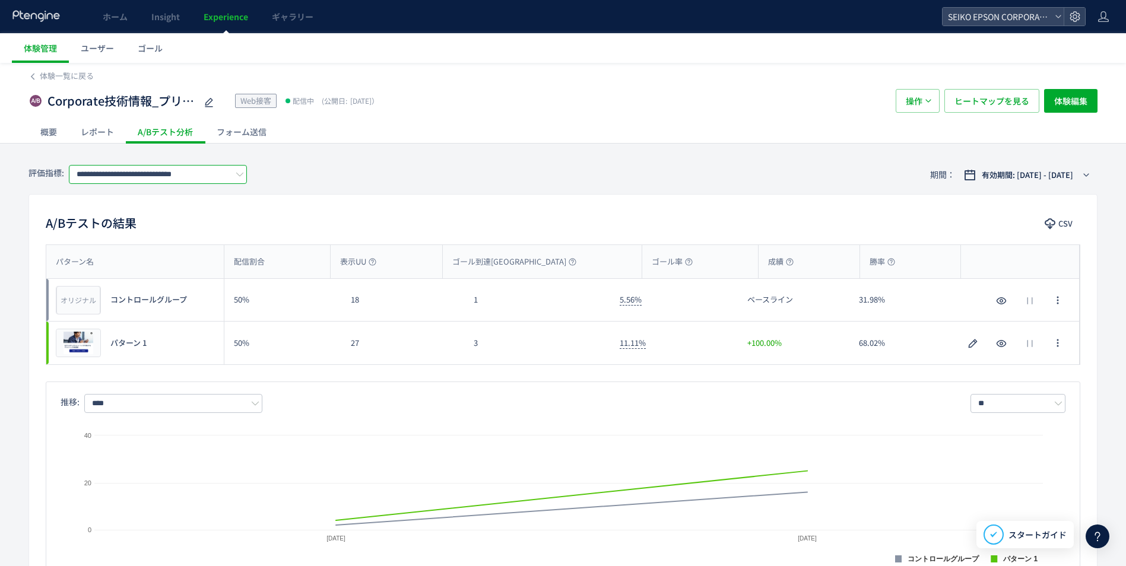
scroll to position [0, 0]
click at [897, 100] on span "ヒートマップを見る" at bounding box center [991, 101] width 75 height 24
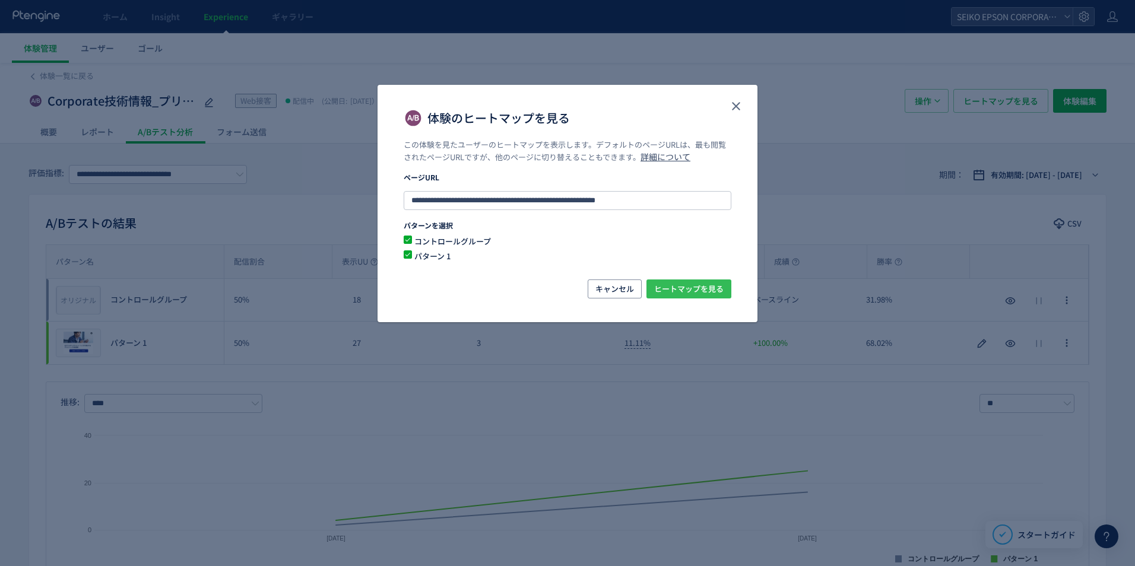
click at [707, 291] on span "ヒートマップを見る" at bounding box center [688, 289] width 69 height 19
click at [739, 109] on use "close" at bounding box center [736, 106] width 8 height 8
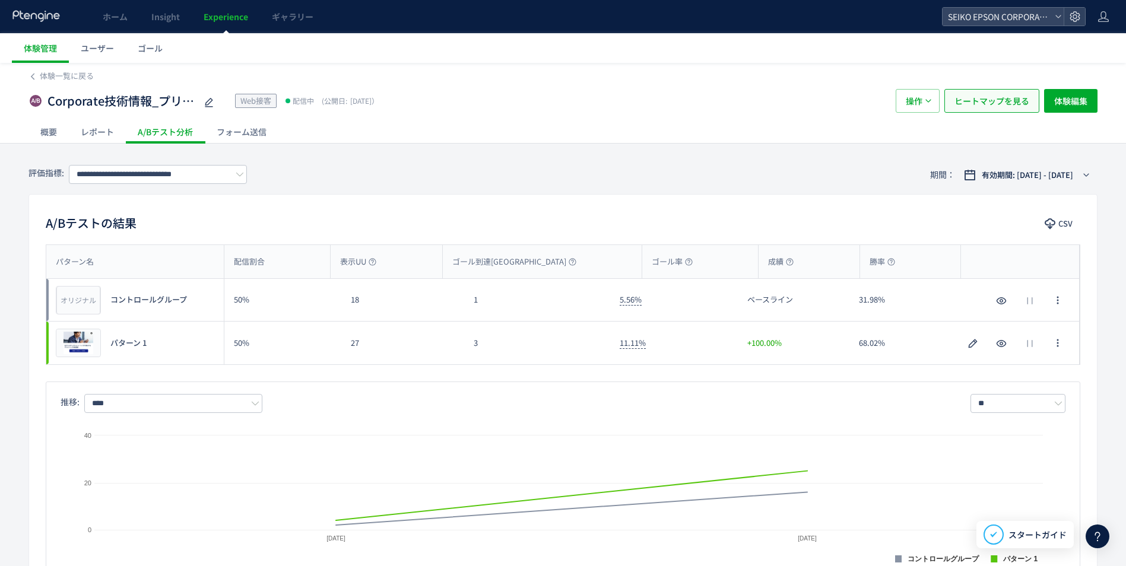
click at [897, 100] on button "ヒートマップを見る" at bounding box center [991, 101] width 95 height 24
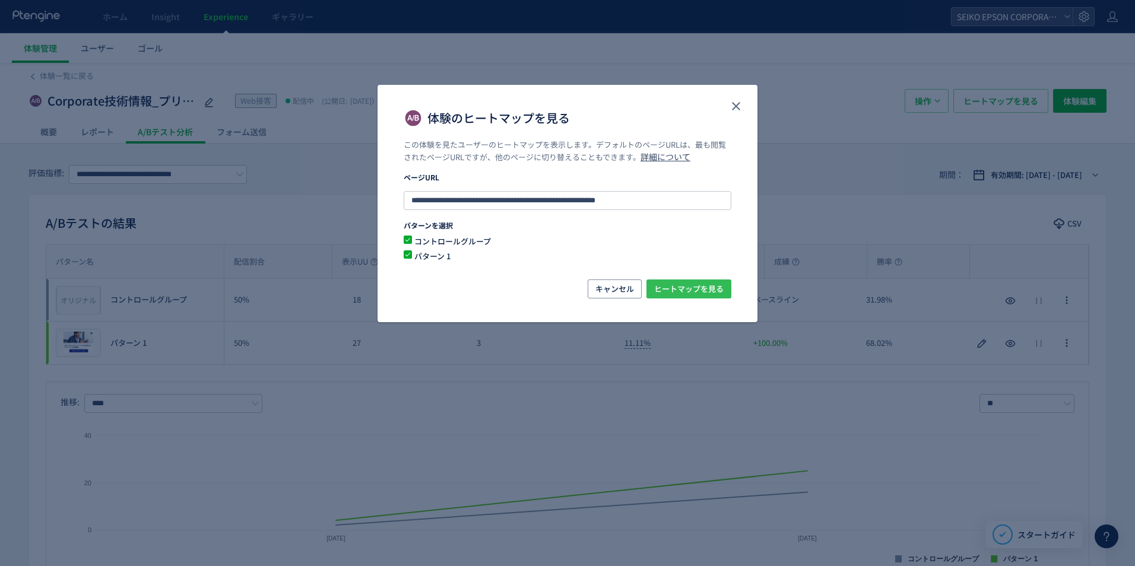
click at [690, 285] on span "ヒートマップを見る" at bounding box center [688, 289] width 69 height 19
click at [748, 94] on div "体験のヒートマップを見る" at bounding box center [567, 112] width 380 height 55
click at [742, 104] on icon "close" at bounding box center [736, 106] width 14 height 14
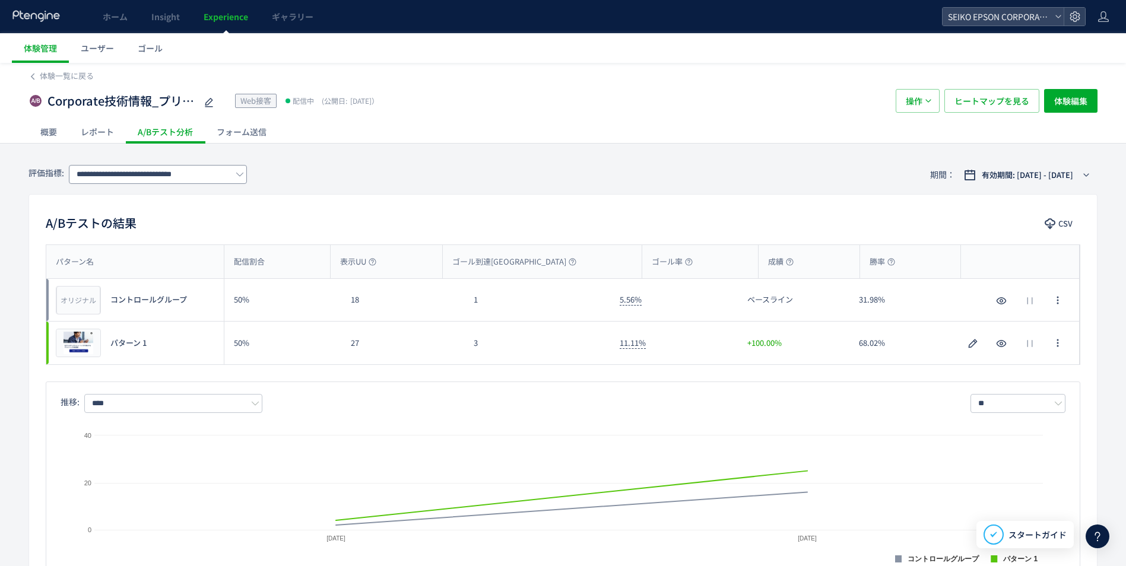
click at [243, 178] on icon at bounding box center [240, 174] width 8 height 8
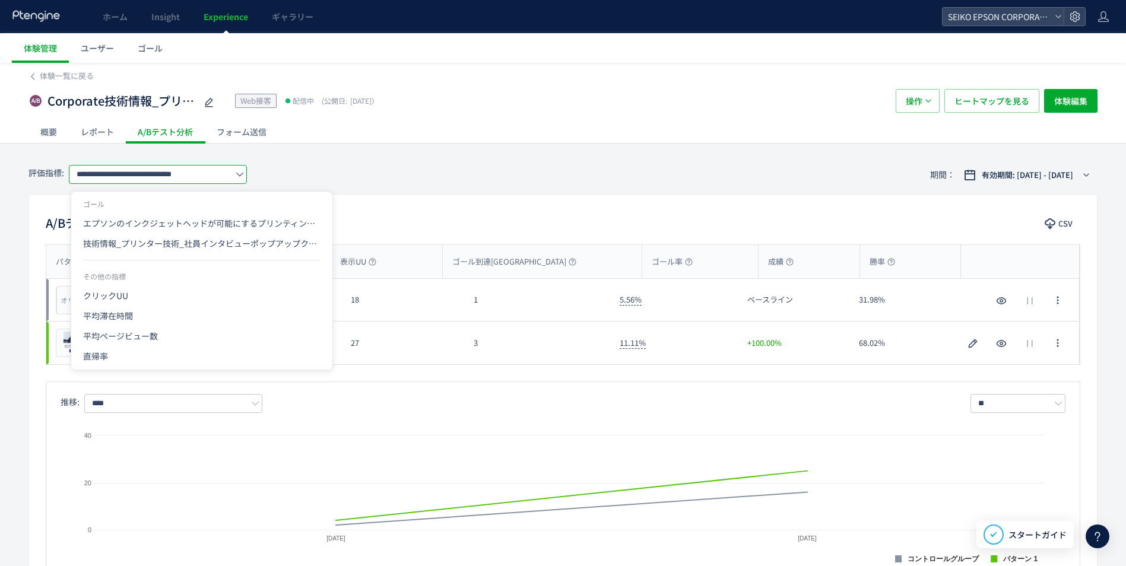
scroll to position [0, 97]
click at [642, 195] on div "A/Bテストの結果 CSV パターン名 配信割合 表示UU ゴール到達UU ゴール率 成績 勝率 パターン名 オリジナル プレビュー コントロールグループ 5…" at bounding box center [562, 392] width 1069 height 396
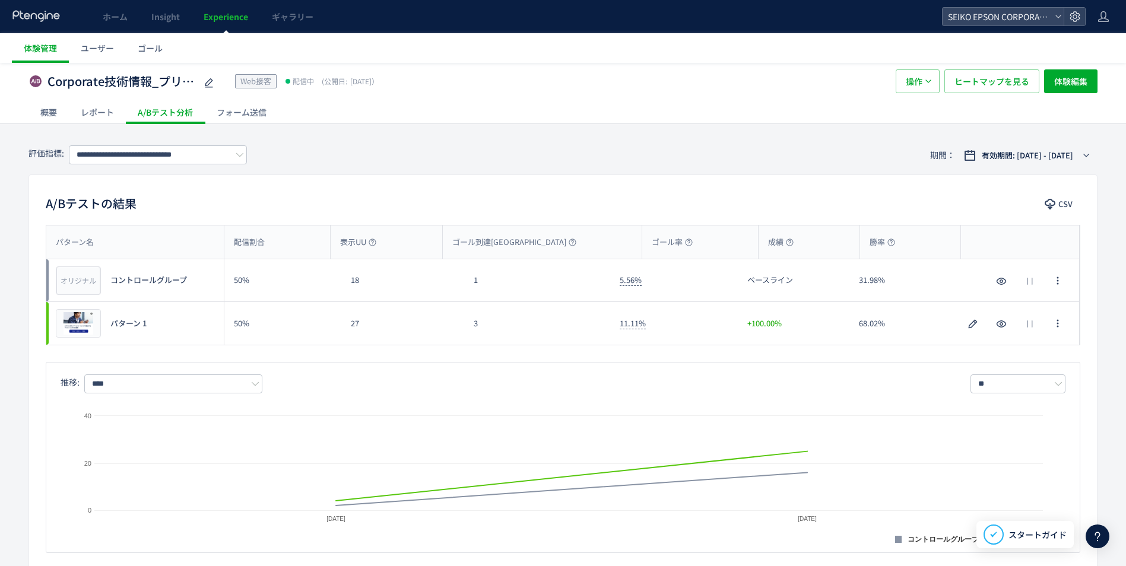
scroll to position [0, 0]
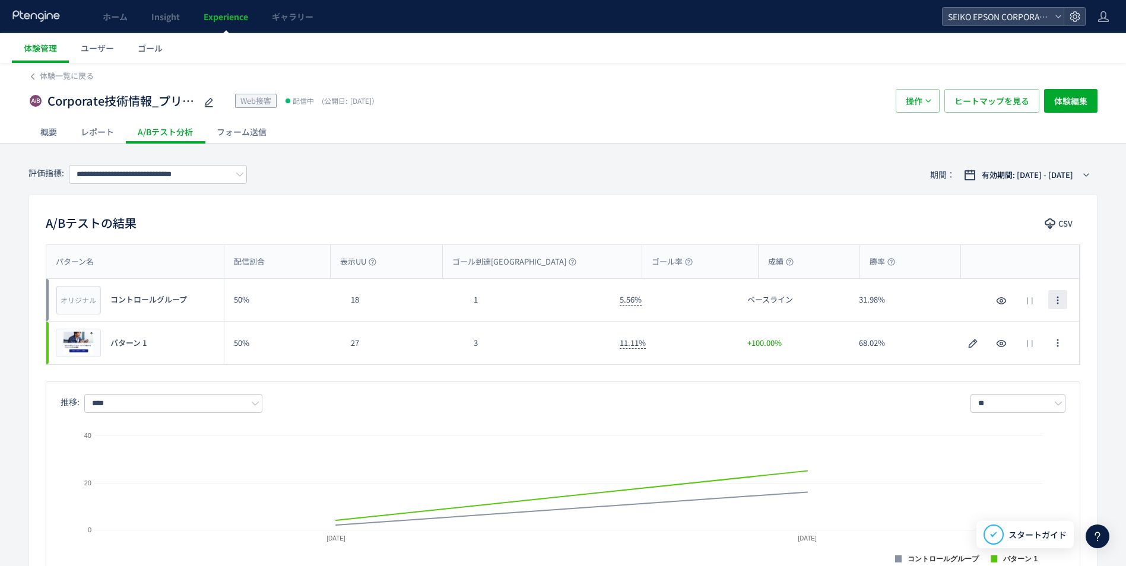
click at [897, 308] on span "button" at bounding box center [1057, 299] width 9 height 19
click at [897, 96] on button "ヒートマップを見る" at bounding box center [991, 101] width 95 height 24
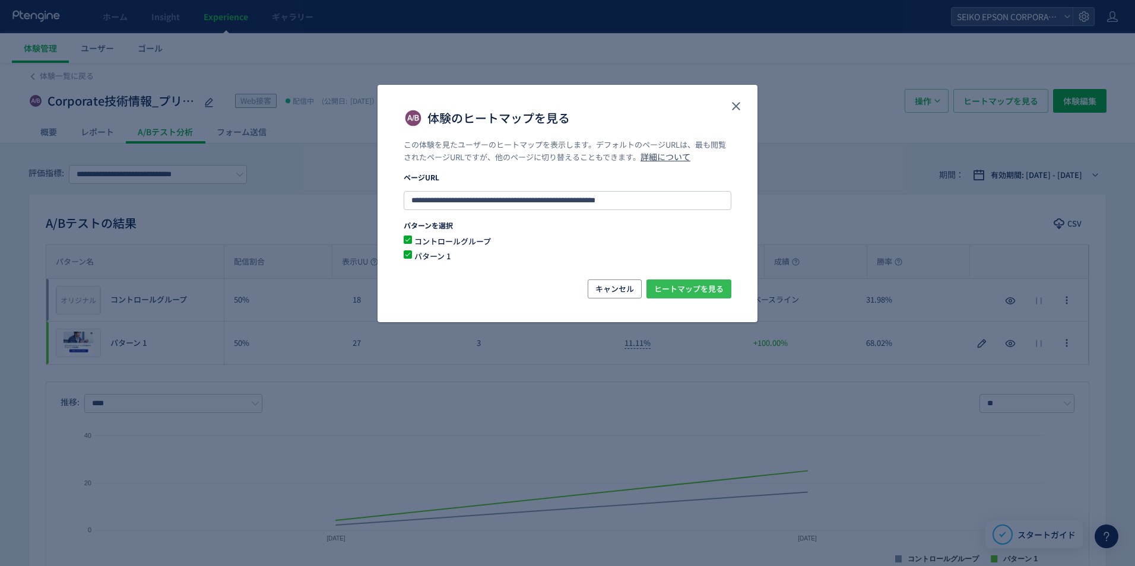
click at [673, 294] on span "ヒートマップを見る" at bounding box center [688, 289] width 69 height 19
click at [733, 103] on use "close" at bounding box center [736, 106] width 8 height 8
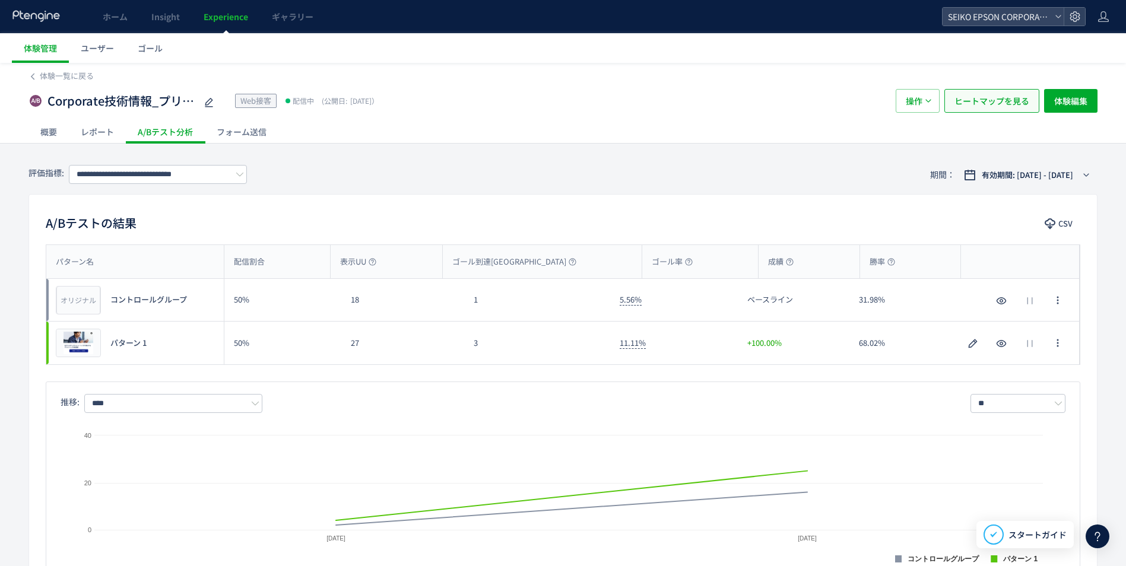
click at [897, 110] on span "ヒートマップを見る" at bounding box center [991, 101] width 75 height 24
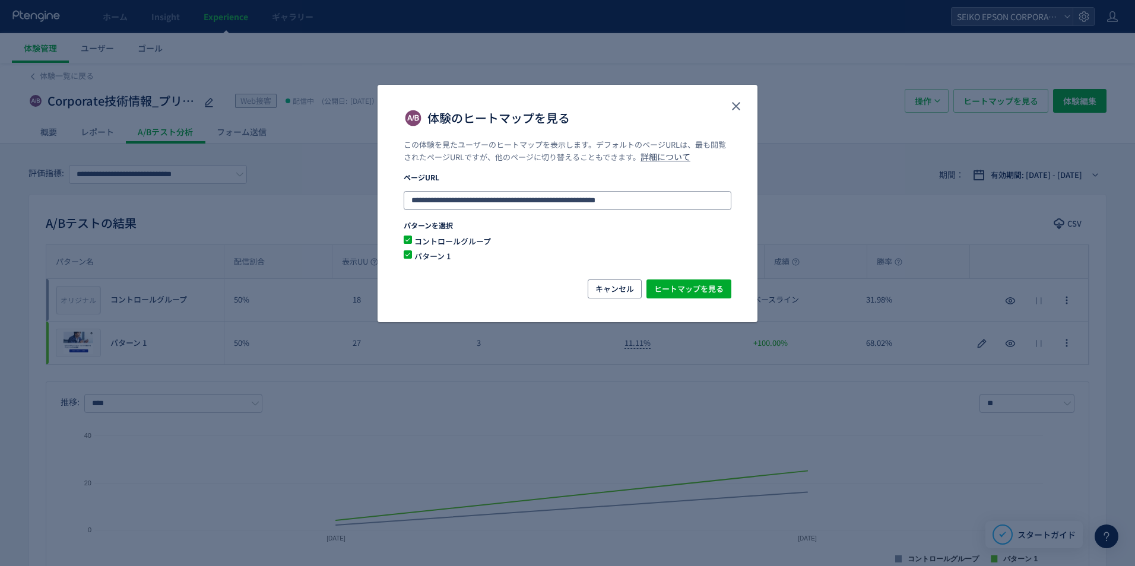
click at [647, 193] on input "**********" at bounding box center [568, 200] width 328 height 19
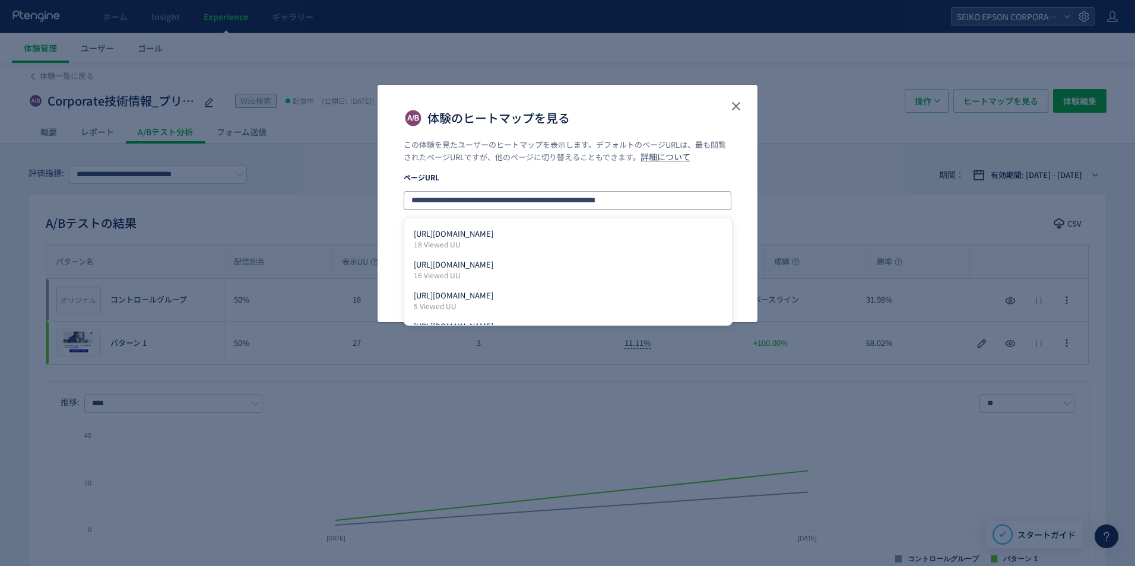
paste input "**********"
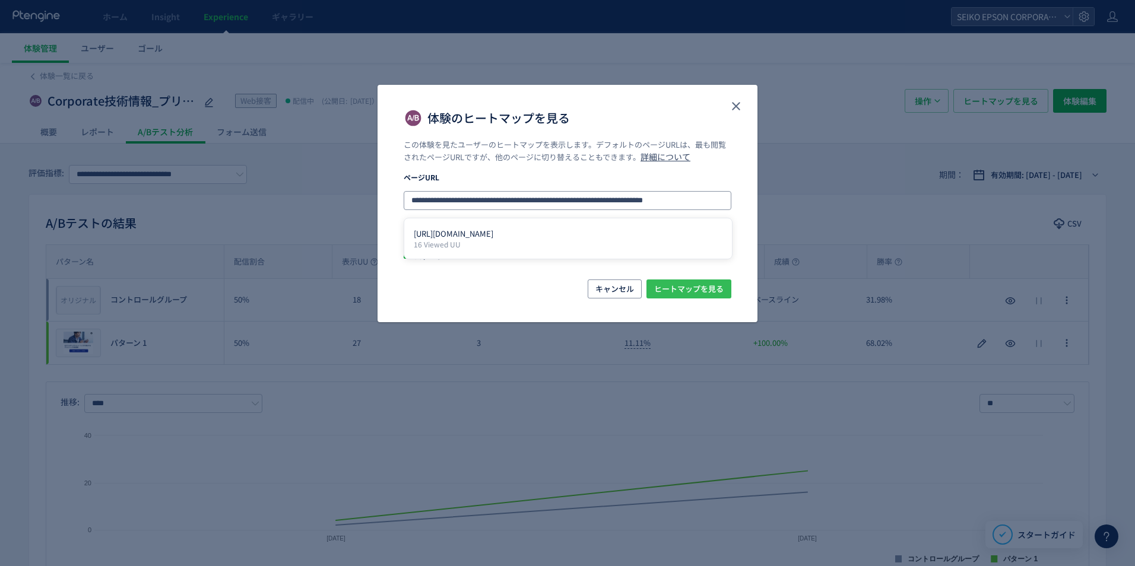
type input "**********"
click at [679, 284] on span "ヒートマップを見る" at bounding box center [688, 289] width 69 height 19
click at [732, 110] on icon "close" at bounding box center [736, 106] width 14 height 14
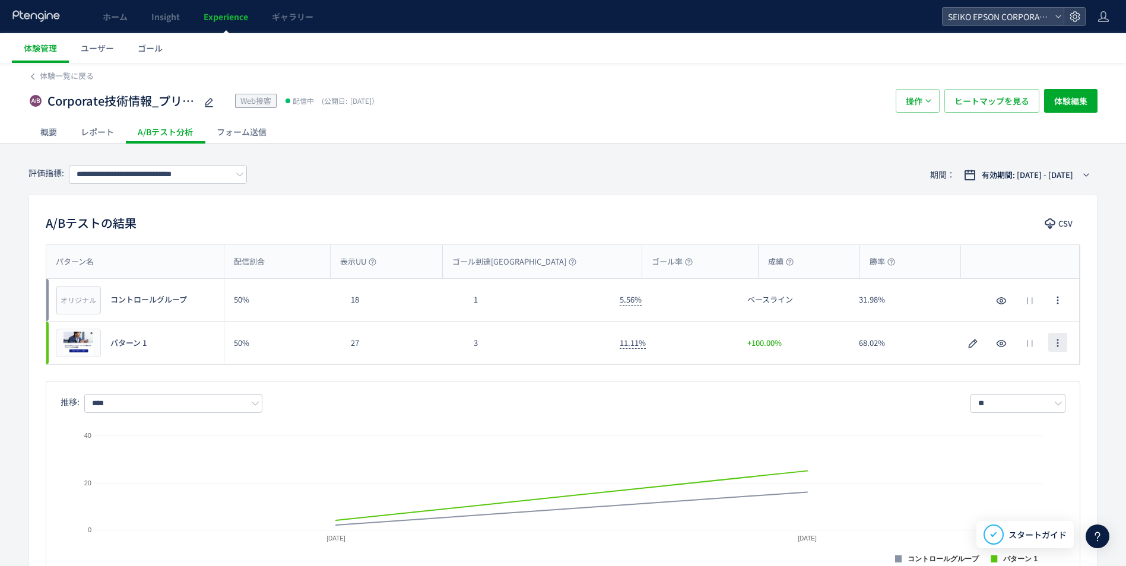
click at [897, 349] on span "button" at bounding box center [1057, 342] width 9 height 19
click at [897, 103] on span "操作" at bounding box center [914, 101] width 17 height 24
click at [897, 102] on span "体験編集" at bounding box center [1070, 101] width 33 height 24
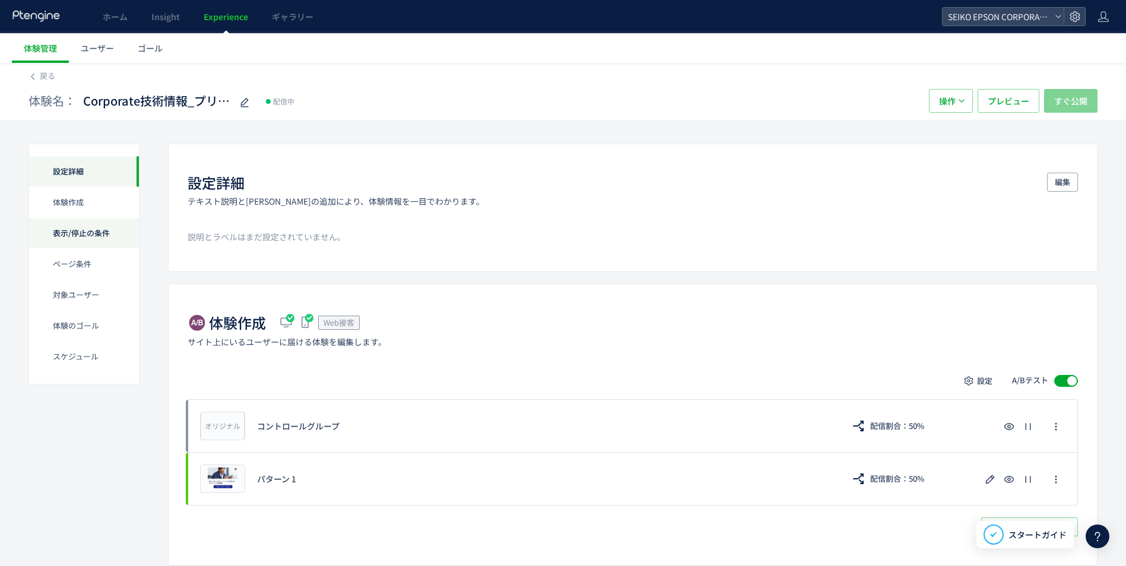
click at [97, 230] on div "表示/停止の条件" at bounding box center [84, 233] width 110 height 31
click at [51, 81] on span "戻る" at bounding box center [47, 75] width 15 height 11
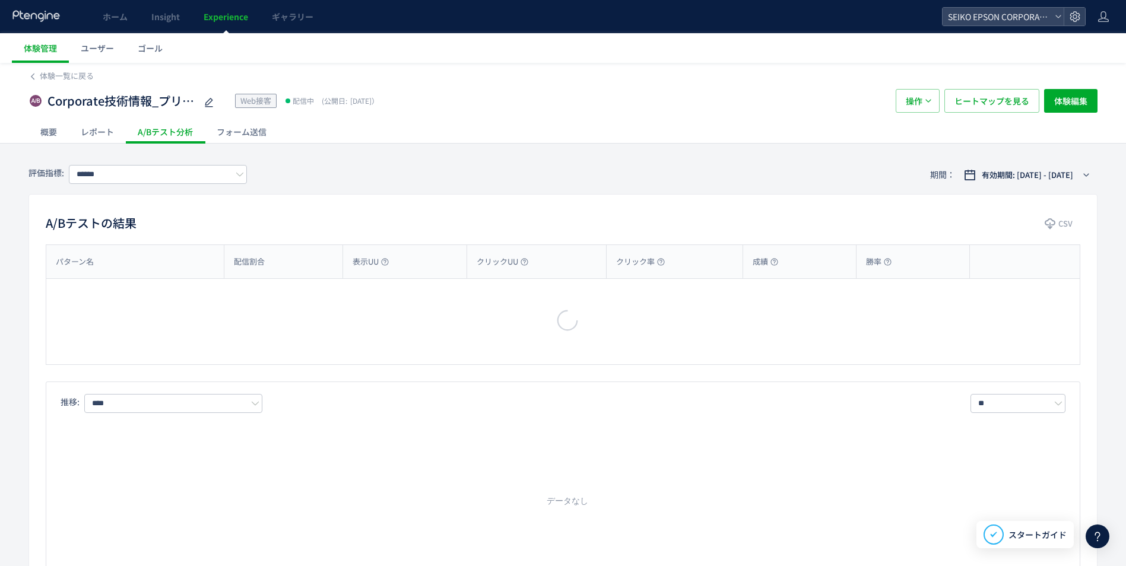
type input "**********"
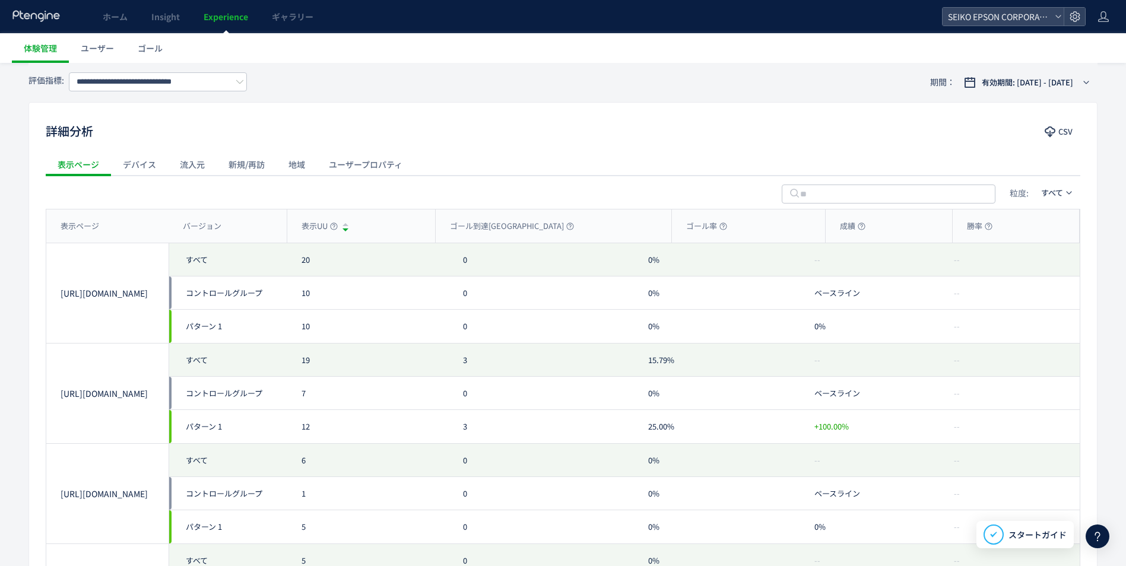
scroll to position [593, 0]
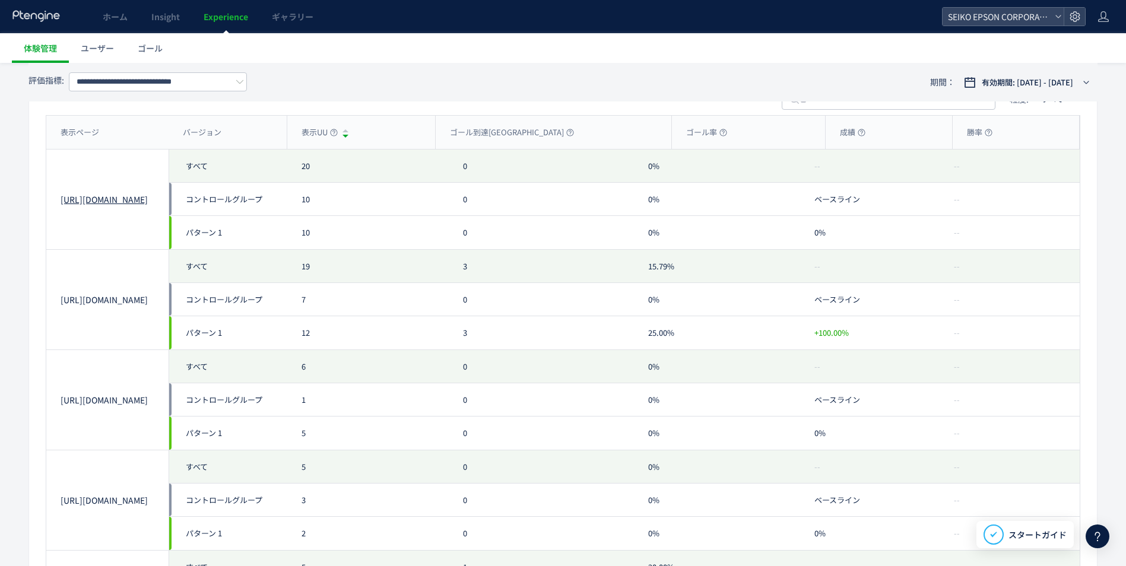
click at [112, 205] on link "[URL][DOMAIN_NAME]" at bounding box center [108, 199] width 94 height 12
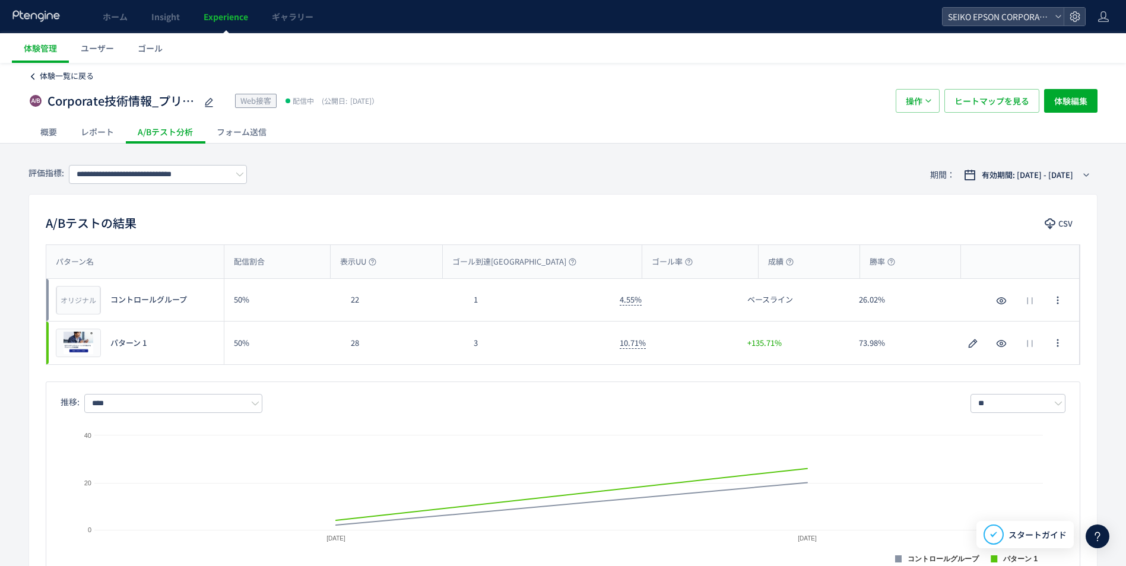
click at [78, 77] on span "体験一覧に戻る" at bounding box center [67, 75] width 54 height 11
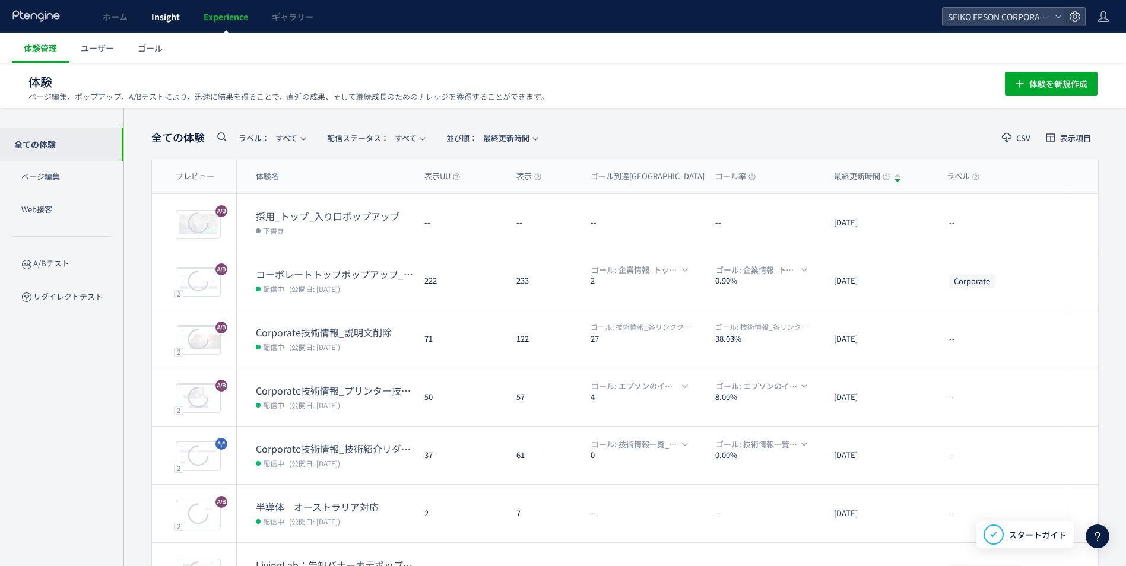
click at [156, 16] on span "Insight" at bounding box center [165, 17] width 28 height 12
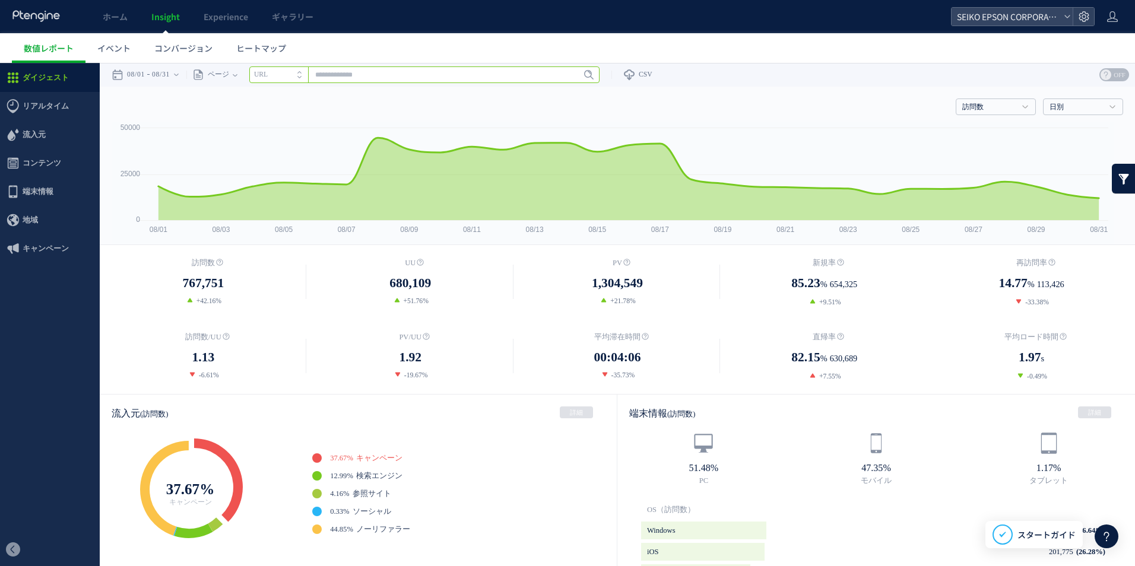
click at [494, 71] on input "text" at bounding box center [424, 74] width 350 height 17
paste input "**********"
click at [574, 76] on use at bounding box center [571, 75] width 7 height 7
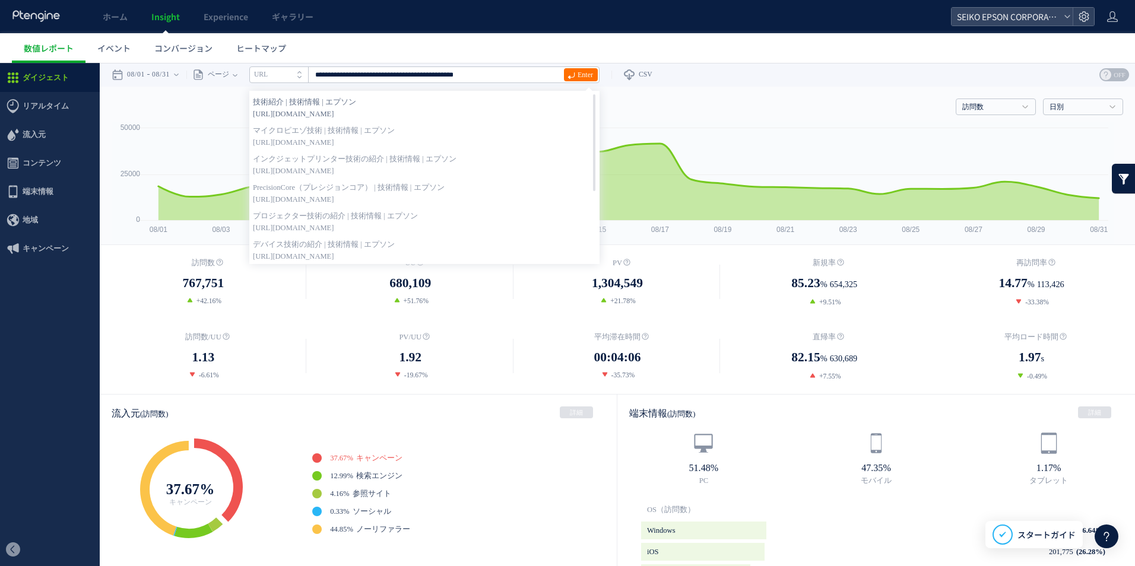
click at [505, 112] on span "https://corporate.epson/ja/technology/overview/" at bounding box center [424, 114] width 343 height 12
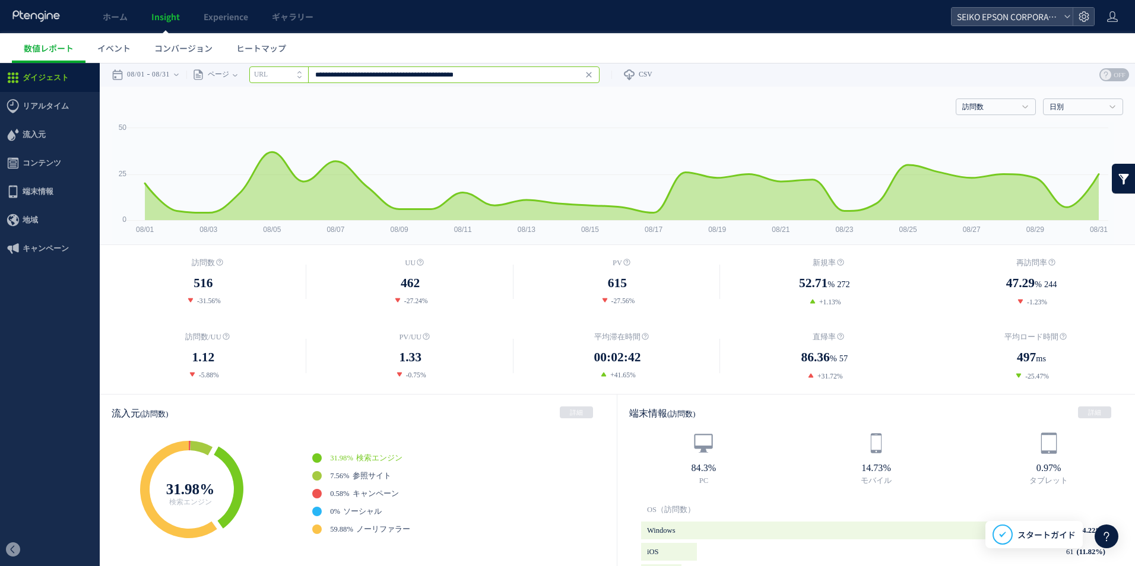
click at [525, 69] on input "**********" at bounding box center [424, 74] width 350 height 17
paste input "text"
click at [593, 72] on span "Enter" at bounding box center [584, 74] width 15 height 13
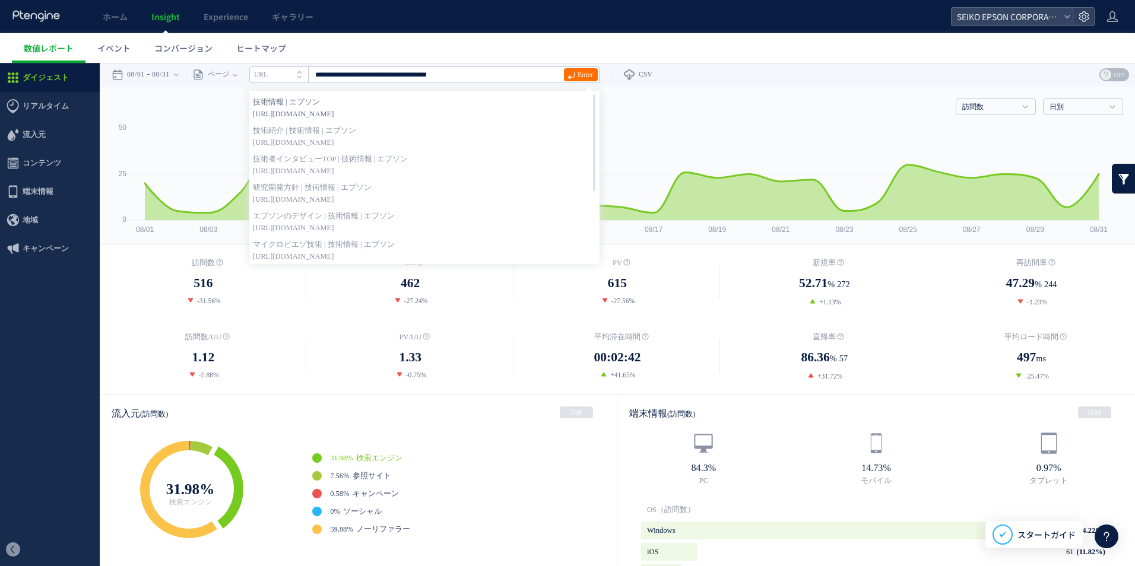
click at [499, 109] on span "https://corporate.epson/ja/technology/" at bounding box center [424, 114] width 343 height 12
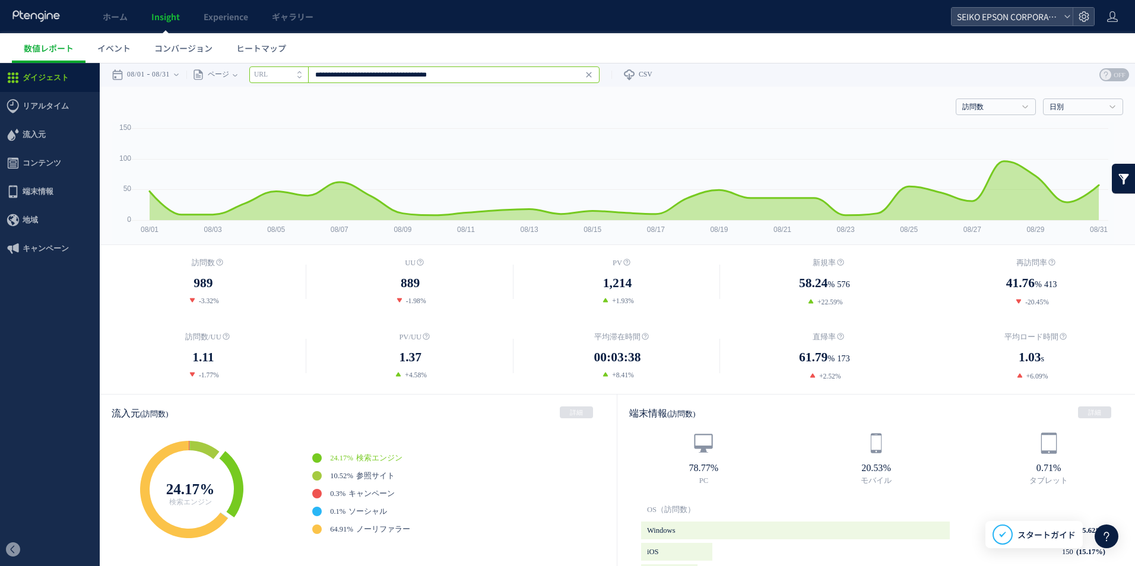
click at [430, 74] on input "**********" at bounding box center [424, 74] width 350 height 17
paste input "*********"
click at [593, 75] on span "Enter" at bounding box center [584, 74] width 15 height 13
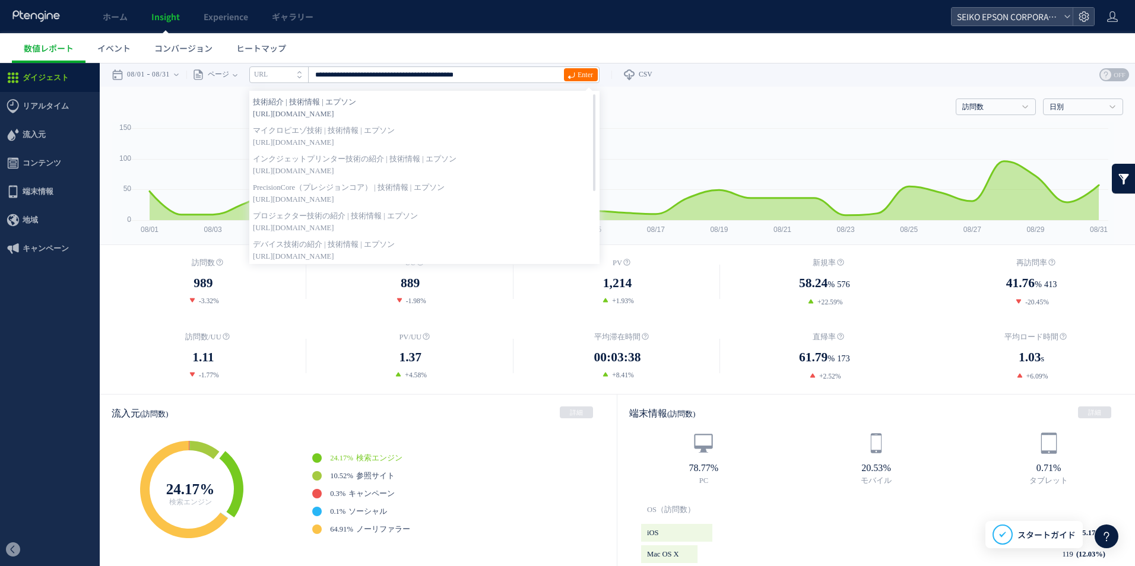
click at [511, 113] on span "https://corporate.epson/ja/technology/overview/" at bounding box center [424, 114] width 343 height 12
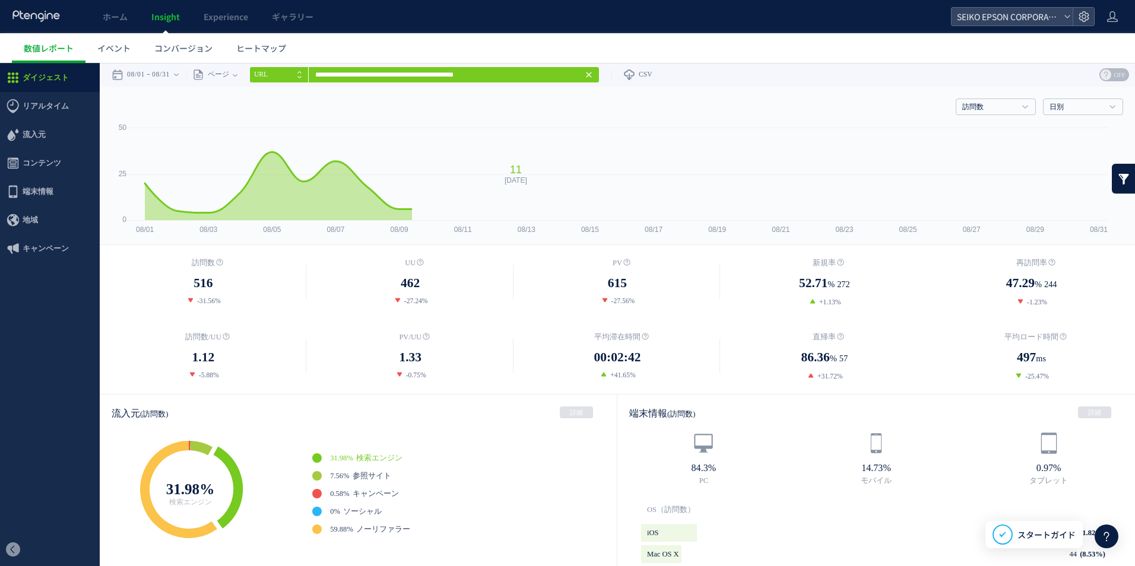
scroll to position [356, 0]
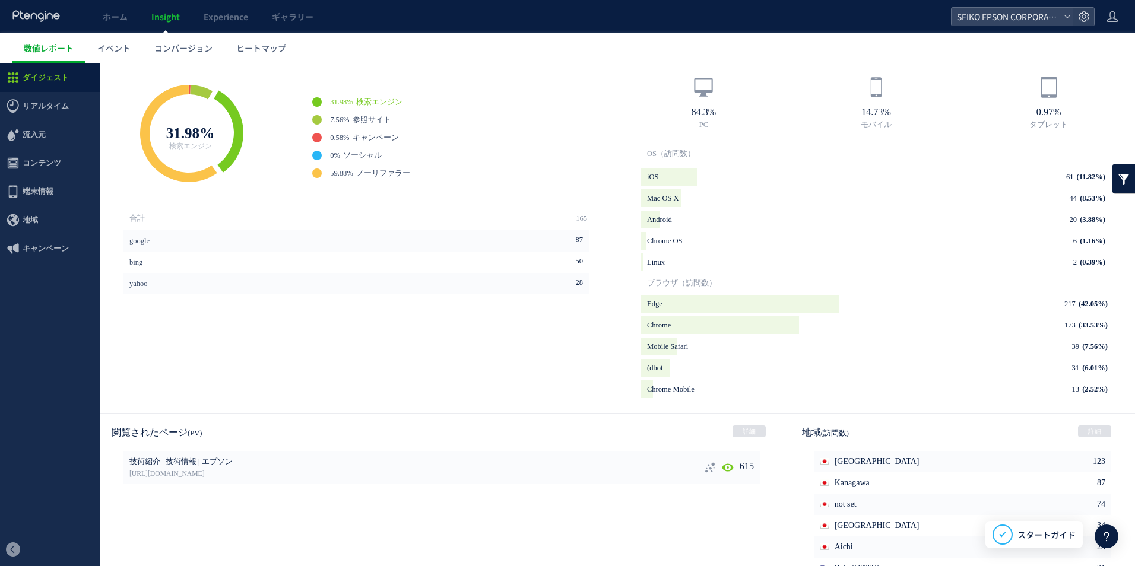
click at [704, 468] on icon at bounding box center [710, 468] width 12 height 12
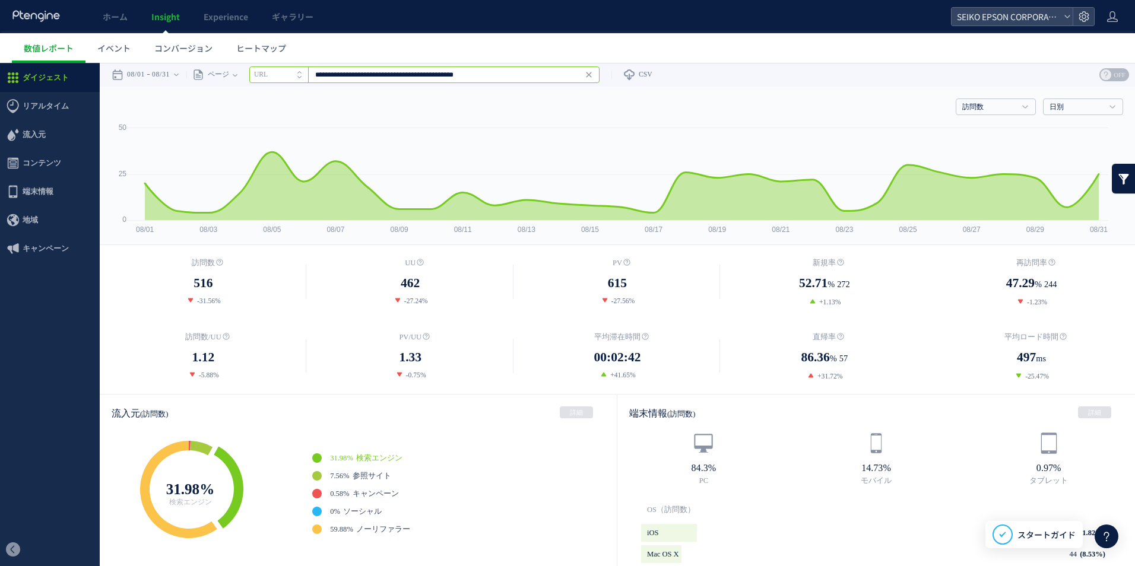
click at [482, 77] on input "**********" at bounding box center [424, 74] width 350 height 17
paste input "**********"
type input "**********"
click at [575, 77] on icon at bounding box center [571, 76] width 8 height 8
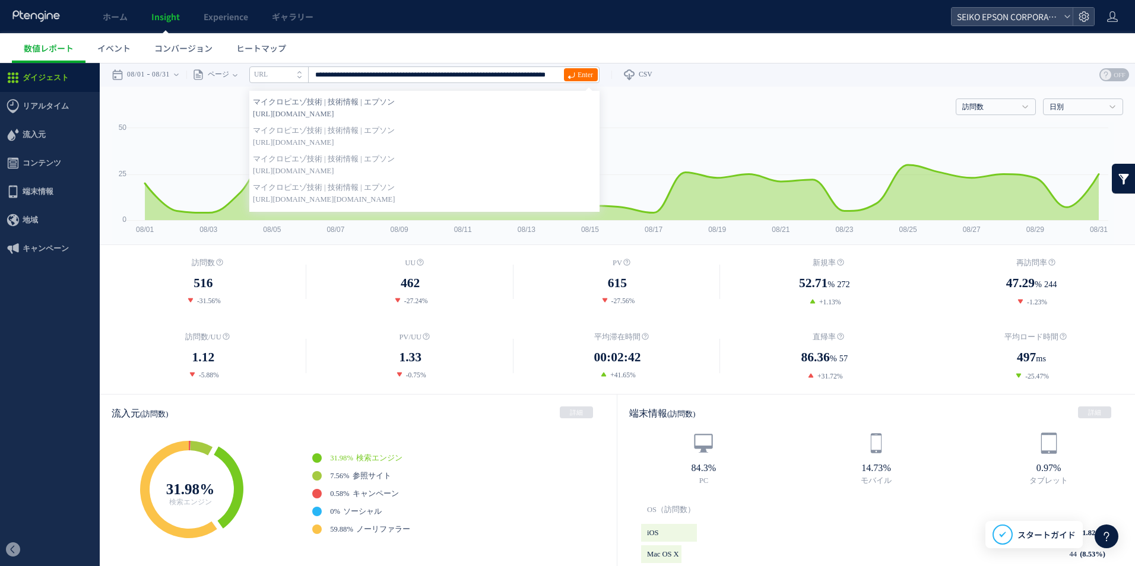
click at [521, 105] on strong "マイクロピエゾ技術 | 技術情報 | エプソン" at bounding box center [424, 102] width 343 height 12
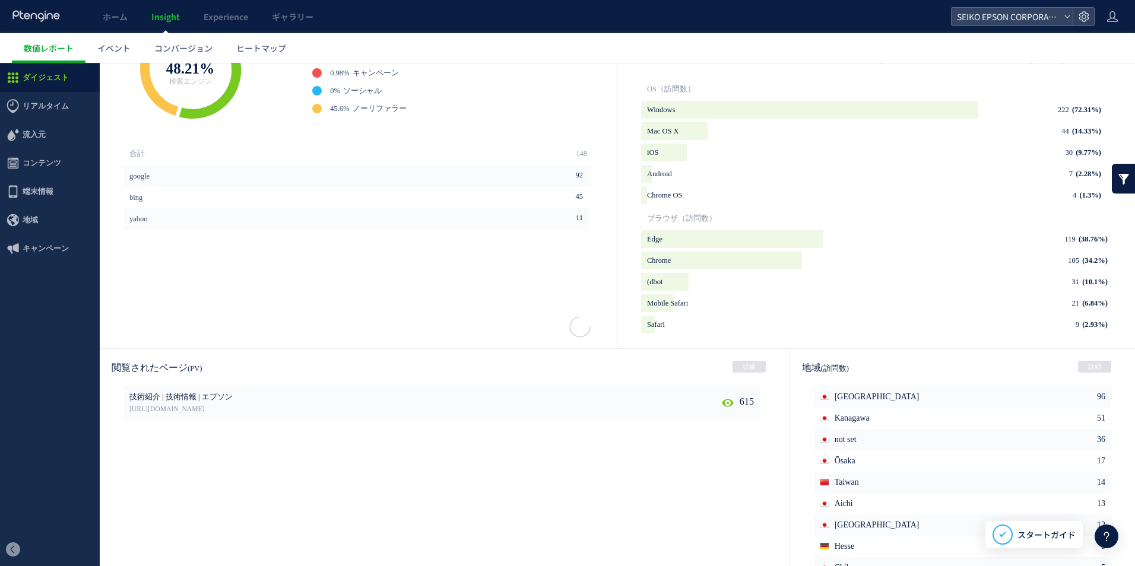
scroll to position [475, 0]
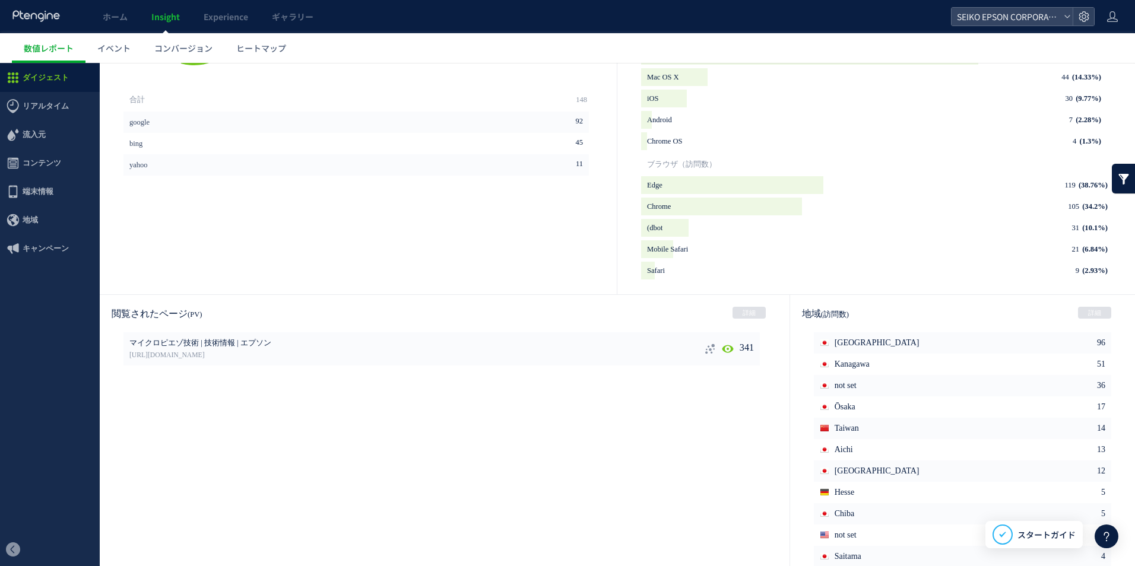
click at [704, 348] on icon at bounding box center [710, 349] width 12 height 12
